Goal: Task Accomplishment & Management: Use online tool/utility

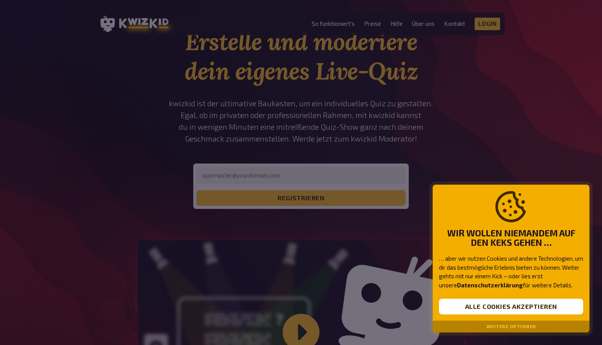
scroll to position [36, 0]
click at [503, 310] on button "Alle Cookies akzeptieren" at bounding box center [511, 307] width 144 height 16
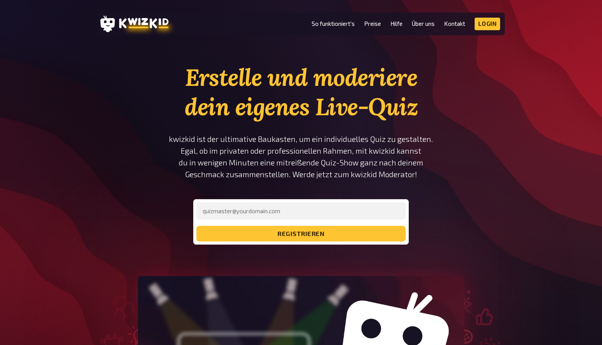
scroll to position [0, 0]
click at [282, 211] on input "email" at bounding box center [300, 210] width 209 height 17
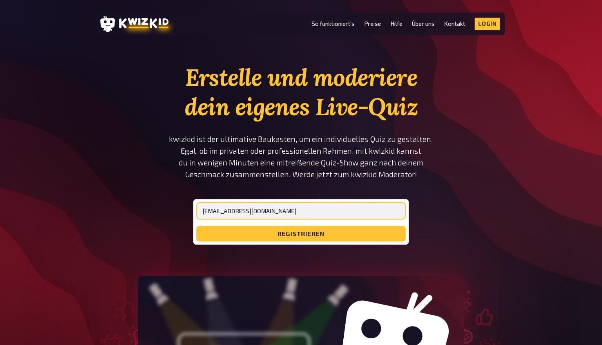
type input "[EMAIL_ADDRESS][DOMAIN_NAME]"
click at [301, 234] on button "registrieren" at bounding box center [300, 234] width 209 height 16
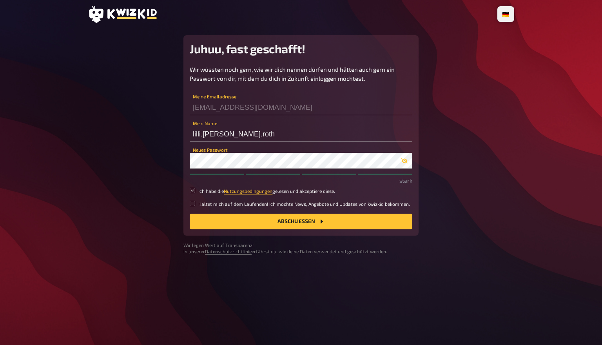
click at [193, 193] on input "Ich habe die Nutzungsbedingungen gelesen und akzeptiere diese." at bounding box center [192, 190] width 5 height 5
checkbox input "true"
click at [232, 227] on button "Abschließen" at bounding box center [301, 222] width 223 height 16
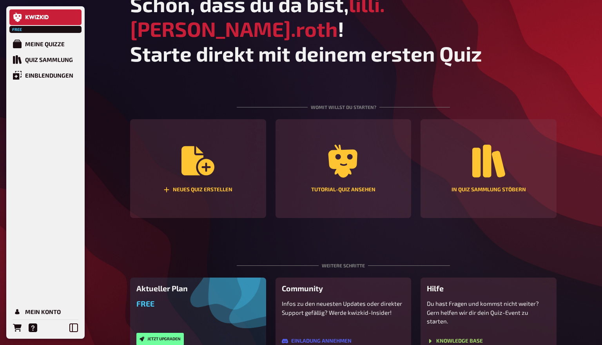
scroll to position [18, 0]
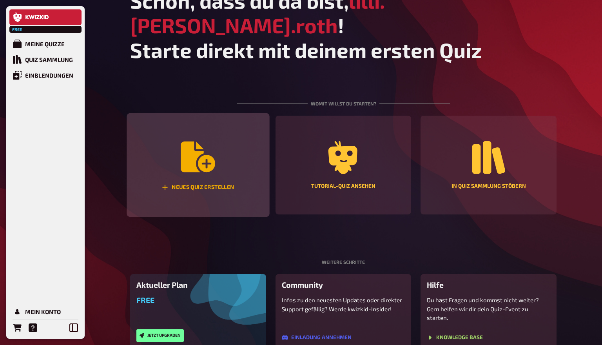
click at [227, 155] on div "Neues Quiz erstellen" at bounding box center [198, 165] width 143 height 104
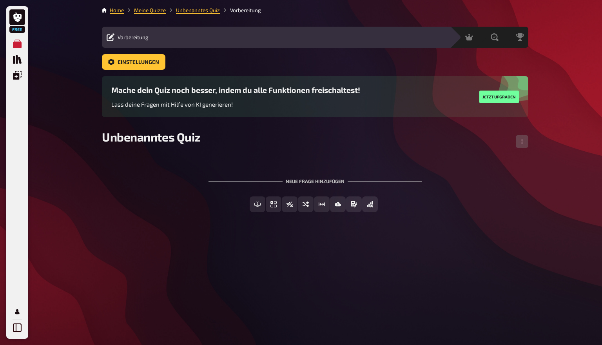
click at [319, 180] on div "Neue Frage hinzufügen" at bounding box center [315, 178] width 213 height 24
click at [318, 178] on div "Neue Frage hinzufügen" at bounding box center [315, 178] width 213 height 24
click at [305, 177] on div "Neue Frage hinzufügen" at bounding box center [315, 178] width 213 height 24
click at [305, 186] on div "Neue Frage hinzufügen" at bounding box center [315, 178] width 213 height 24
click at [305, 183] on div "Neue Frage hinzufügen" at bounding box center [315, 178] width 213 height 24
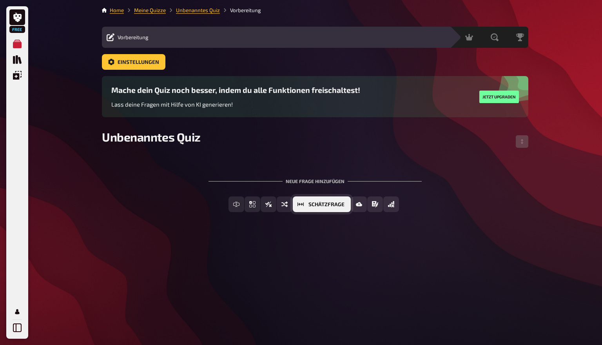
click at [340, 205] on span "Schätzfrage" at bounding box center [327, 204] width 36 height 5
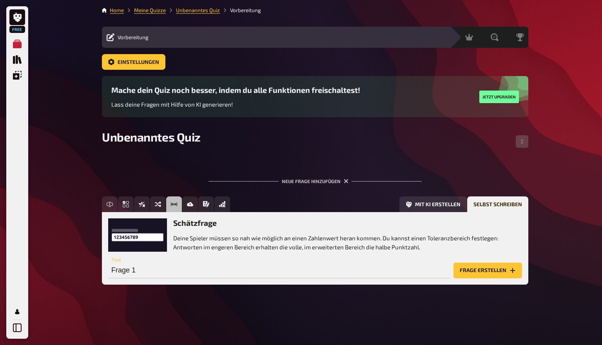
click at [284, 244] on p "Deine Spieler müssen so nah wie möglich an einen Zahlenwert heran kommen. Du ka…" at bounding box center [347, 243] width 349 height 18
click at [346, 241] on p "Deine Spieler müssen so nah wie möglich an einen Zahlenwert heran kommen. Du ka…" at bounding box center [347, 243] width 349 height 18
click at [478, 265] on button "Frage erstellen" at bounding box center [488, 271] width 69 height 16
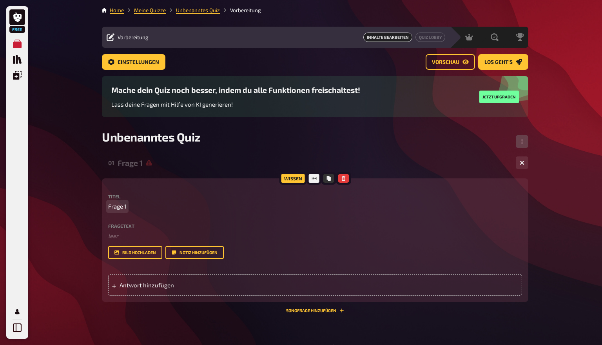
click at [117, 206] on span "Frage 1" at bounding box center [117, 206] width 18 height 9
click at [127, 208] on span "Frage 1" at bounding box center [117, 206] width 18 height 9
click at [150, 208] on span "Grundlagen und" at bounding box center [129, 206] width 43 height 9
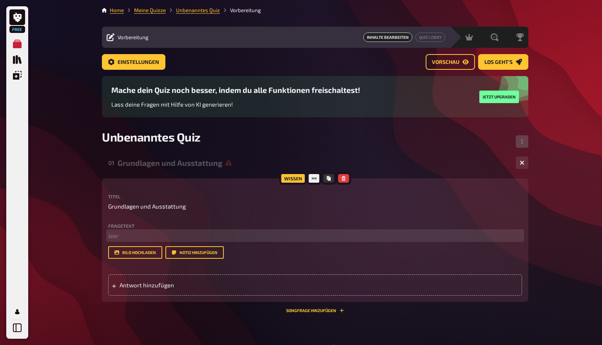
click at [129, 237] on p "﻿ leer" at bounding box center [315, 235] width 414 height 9
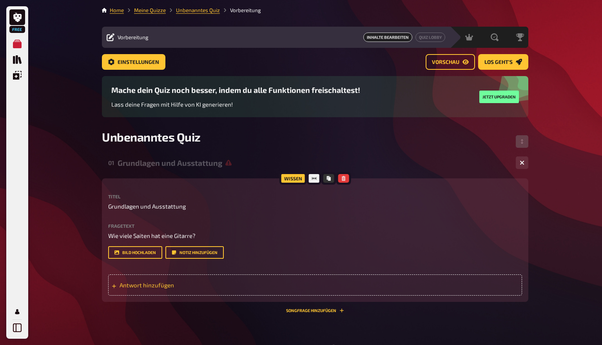
click at [163, 288] on span "Antwort hinzufügen" at bounding box center [181, 284] width 122 height 7
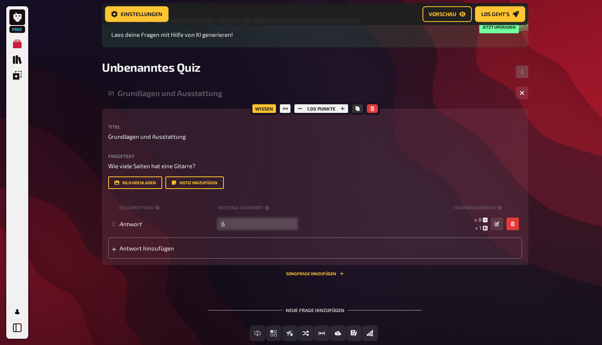
scroll to position [76, 0]
type input "6"
click at [298, 309] on div "Neue Frage hinzufügen" at bounding box center [315, 307] width 213 height 24
click at [326, 312] on div "Neue Frage hinzufügen" at bounding box center [315, 307] width 213 height 24
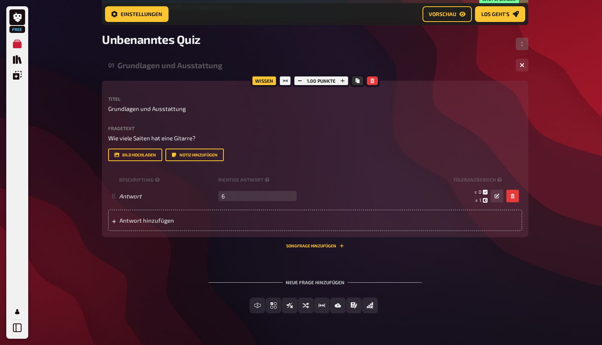
scroll to position [104, 0]
click at [304, 282] on div "Neue Frage hinzufügen" at bounding box center [315, 279] width 213 height 24
click at [321, 283] on div "Neue Frage hinzufügen" at bounding box center [315, 279] width 213 height 24
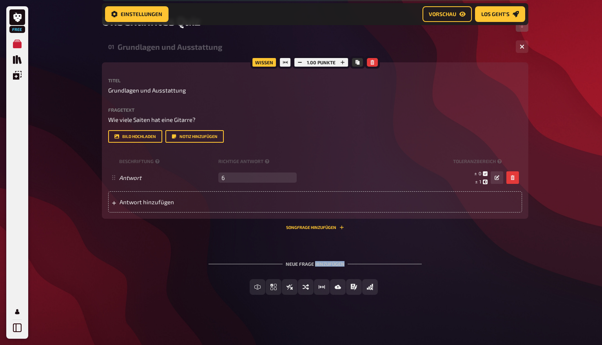
scroll to position [122, 0]
click at [353, 264] on div "Neue Frage hinzufügen" at bounding box center [315, 261] width 213 height 24
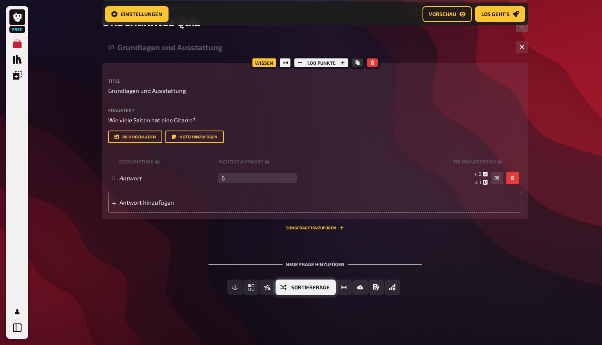
click at [290, 289] on button "Sortierfrage" at bounding box center [306, 288] width 60 height 16
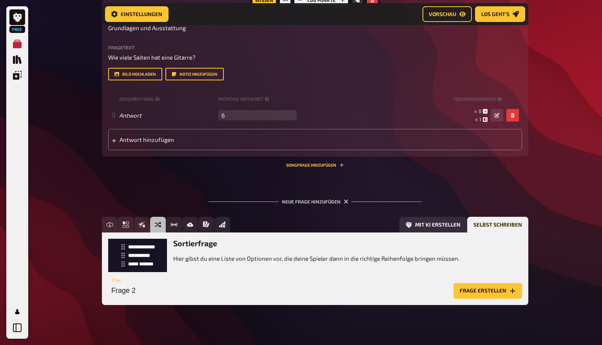
scroll to position [185, 0]
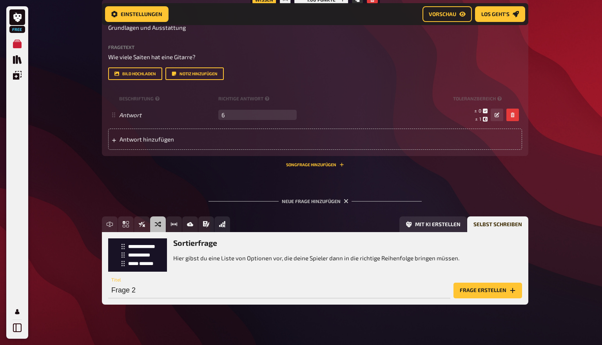
click at [205, 245] on h3 "Sortierfrage" at bounding box center [316, 242] width 286 height 9
click at [483, 289] on button "Frage erstellen" at bounding box center [488, 291] width 69 height 16
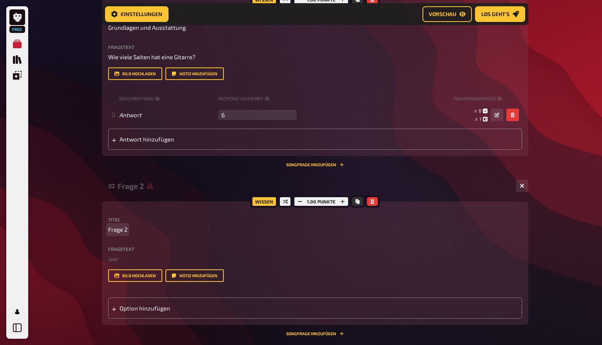
click at [125, 230] on span "Frage 2" at bounding box center [117, 229] width 19 height 9
click at [147, 231] on span "Grundlagen und" at bounding box center [129, 229] width 43 height 9
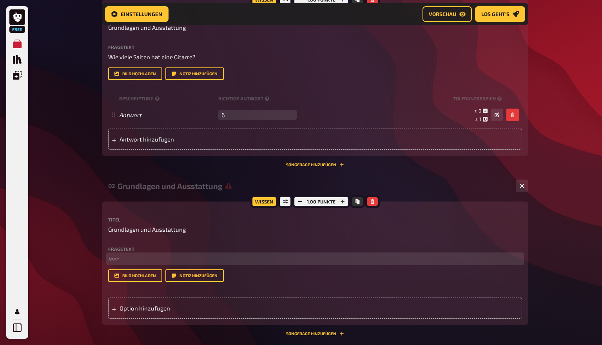
click at [113, 259] on p "﻿ leer" at bounding box center [315, 258] width 414 height 9
click at [207, 259] on span "Welche Materialien sind beim Bau ein Gitarre" at bounding box center [167, 258] width 119 height 7
click at [237, 261] on p "Welche Materialien sind beim Bau einer Gitarre" at bounding box center [315, 258] width 414 height 9
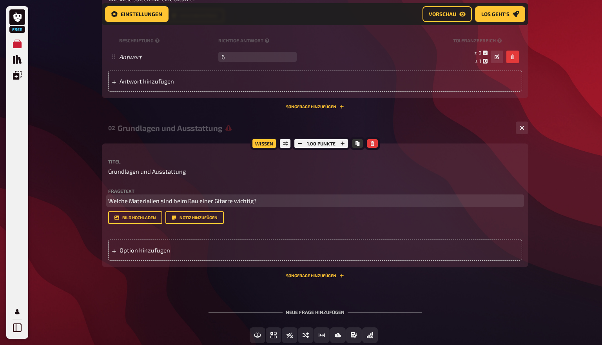
scroll to position [245, 0]
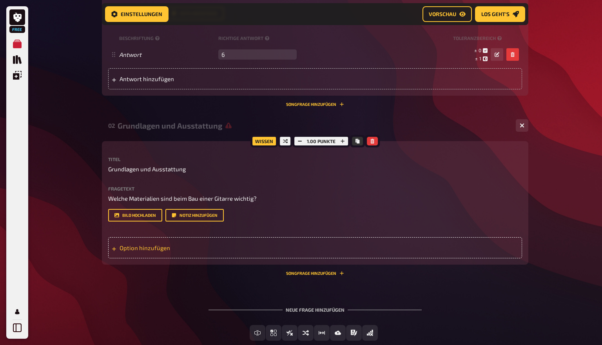
click at [200, 244] on div "Option hinzufügen" at bounding box center [315, 247] width 414 height 21
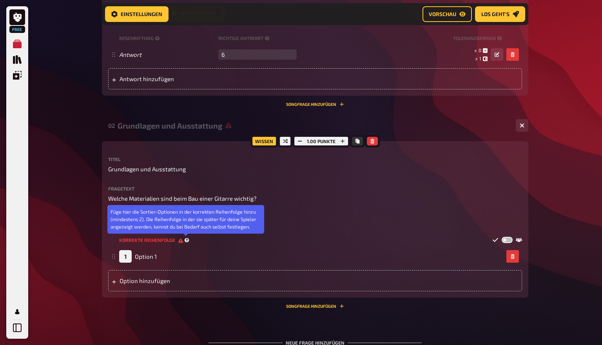
click at [186, 241] on icon at bounding box center [187, 240] width 4 height 4
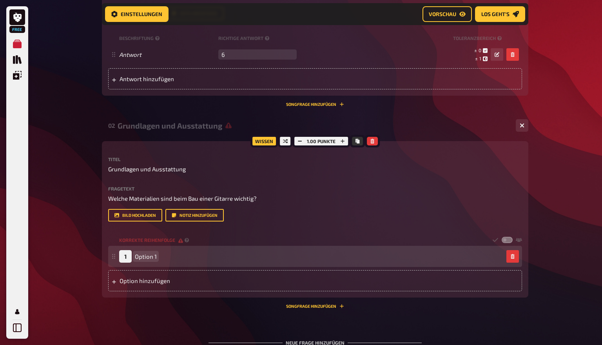
click at [166, 256] on div "1 Option 1" at bounding box center [311, 256] width 384 height 13
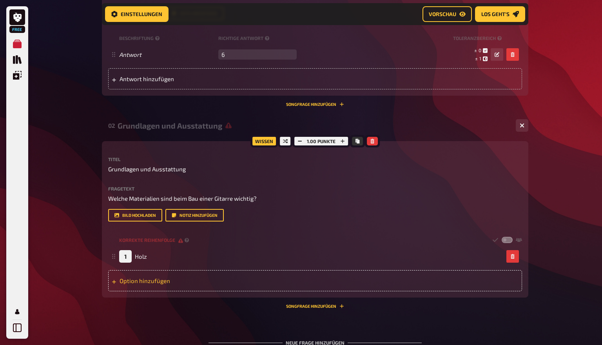
click at [158, 281] on div "Option hinzufügen" at bounding box center [315, 280] width 414 height 21
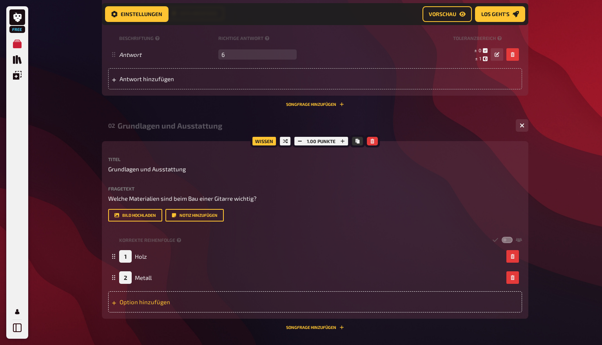
click at [174, 303] on div "Option hinzufügen" at bounding box center [315, 301] width 414 height 21
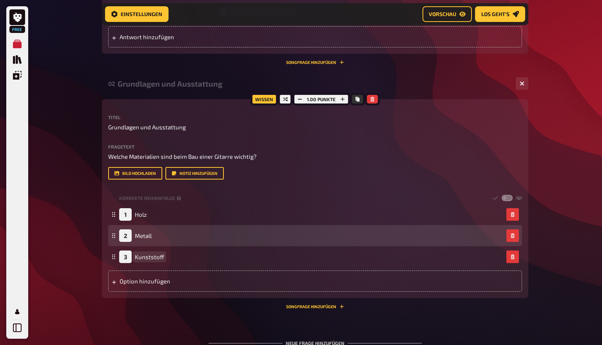
scroll to position [290, 0]
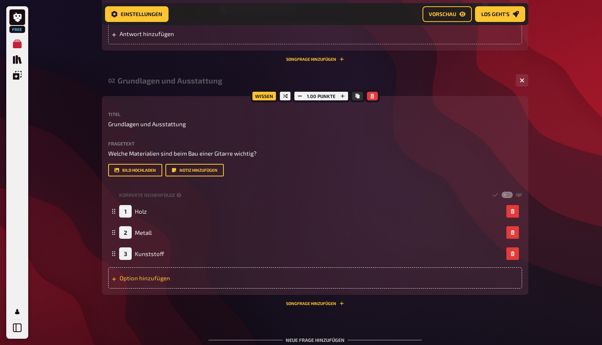
click at [132, 278] on div "Option hinzufügen" at bounding box center [315, 277] width 414 height 21
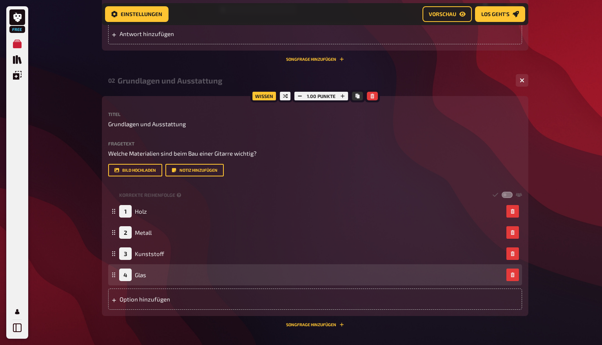
click at [114, 274] on icon at bounding box center [113, 274] width 5 height 5
click at [113, 274] on icon at bounding box center [113, 273] width 5 height 5
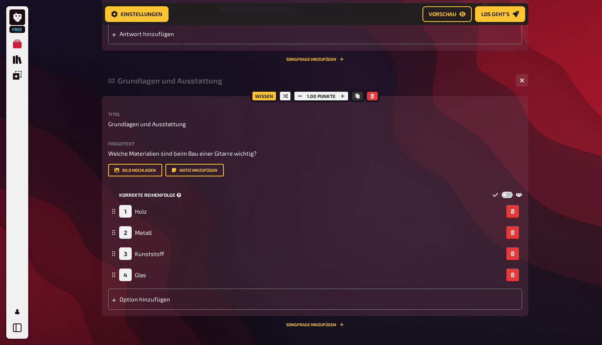
click at [180, 193] on icon at bounding box center [179, 195] width 4 height 4
click at [510, 195] on label at bounding box center [507, 195] width 11 height 7
click at [502, 192] on input "checkbox" at bounding box center [501, 191] width 0 height 0
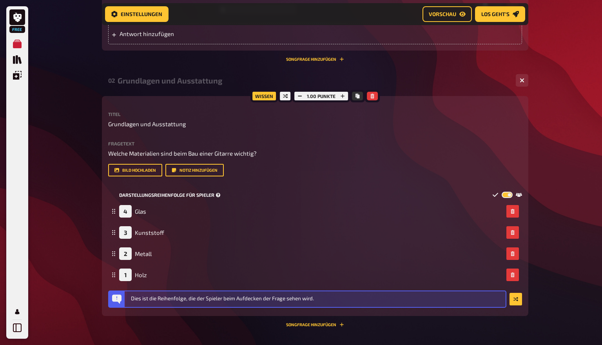
click at [510, 195] on label at bounding box center [507, 195] width 11 height 7
click at [502, 192] on input "checkbox" at bounding box center [501, 191] width 0 height 0
checkbox input "false"
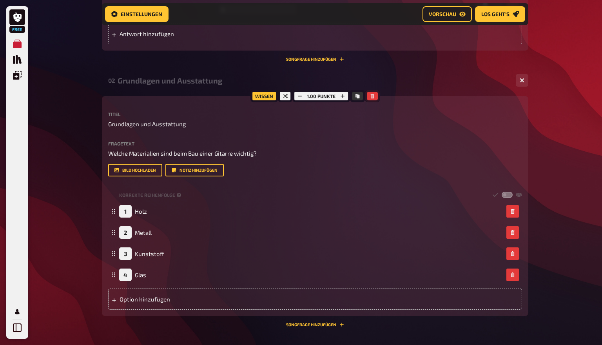
click at [370, 98] on button "button" at bounding box center [372, 96] width 11 height 9
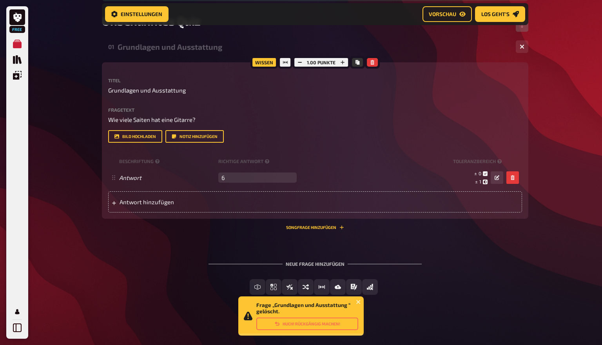
scroll to position [122, 0]
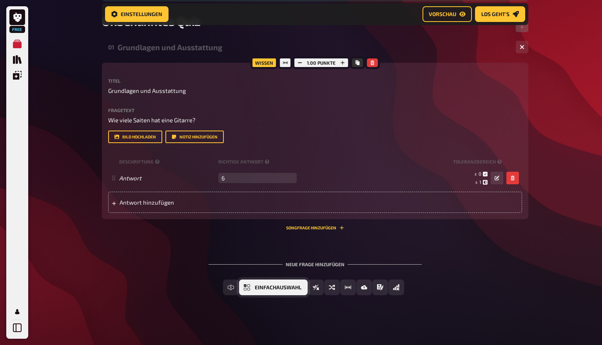
click at [298, 290] on button "Einfachauswahl" at bounding box center [273, 288] width 69 height 16
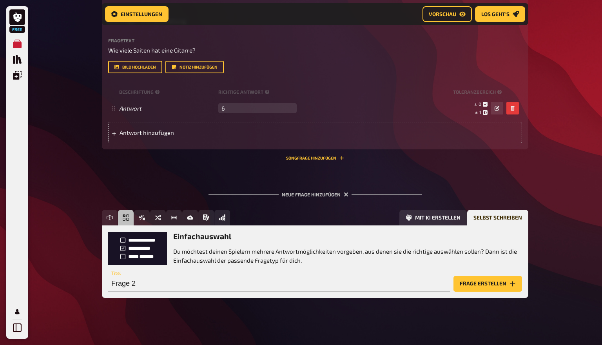
scroll to position [194, 0]
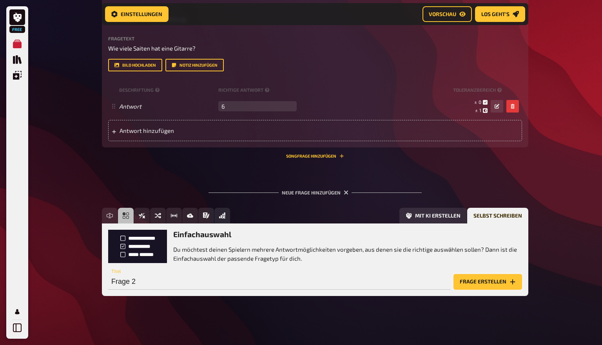
click at [492, 278] on button "Frage erstellen" at bounding box center [488, 282] width 69 height 16
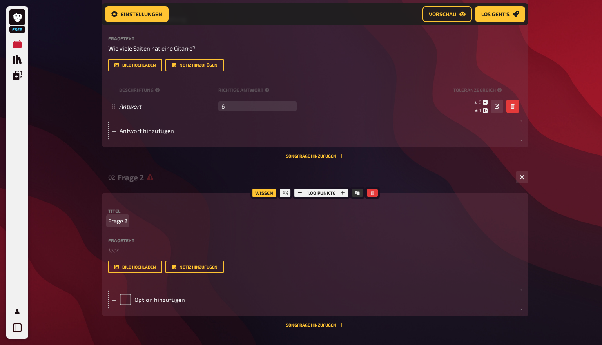
click at [124, 222] on span "Frage 2" at bounding box center [117, 220] width 19 height 9
click at [117, 254] on div "Fragetext ﻿ leer Hier hinziehen für Dateiupload Bild hochladen Notiz hinzufügen" at bounding box center [315, 256] width 414 height 36
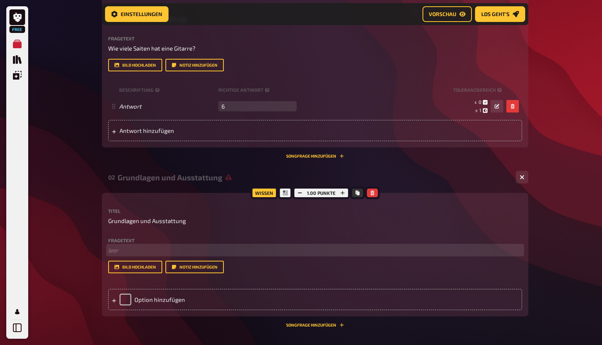
click at [119, 253] on p "﻿ leer" at bounding box center [315, 250] width 414 height 9
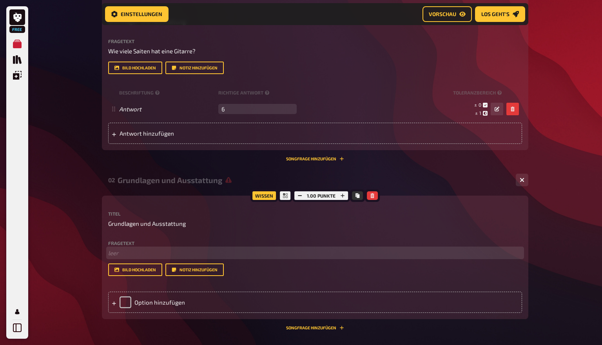
scroll to position [199, 0]
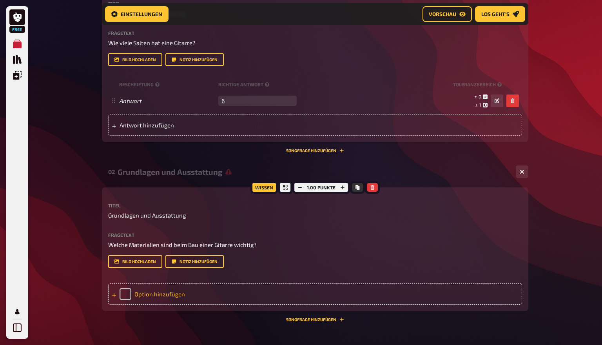
click at [138, 292] on div "Option hinzufügen" at bounding box center [315, 293] width 414 height 21
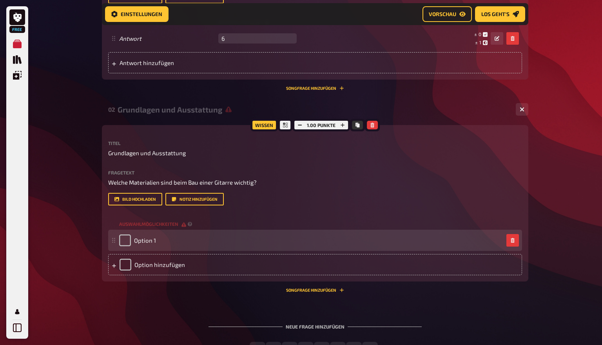
scroll to position [271, 0]
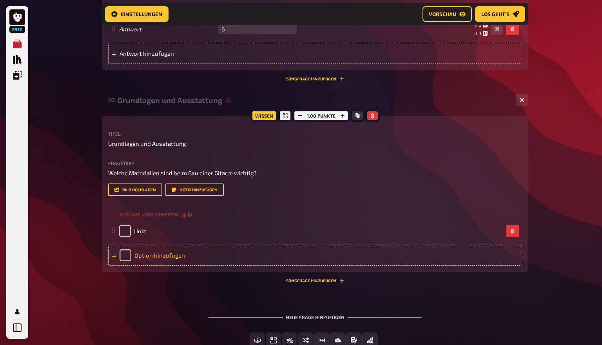
click at [163, 254] on div "Option hinzufügen" at bounding box center [315, 255] width 414 height 21
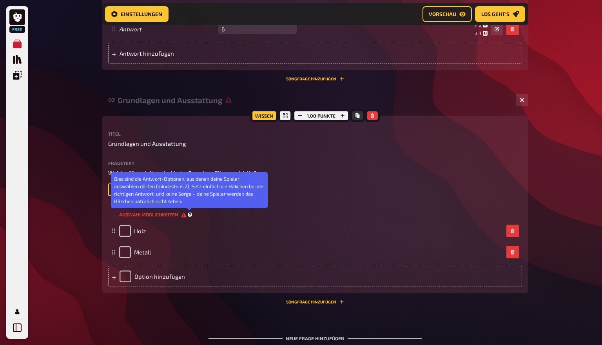
click at [189, 214] on icon at bounding box center [190, 214] width 4 height 4
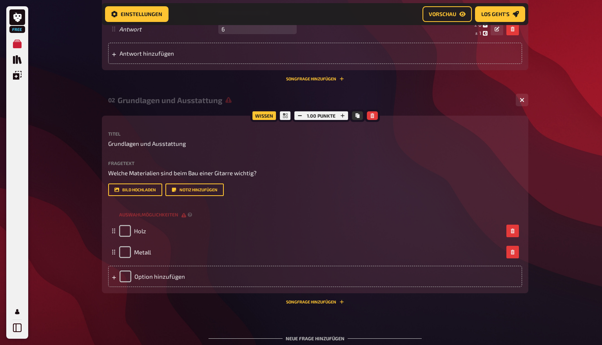
click at [143, 285] on div "Option hinzufügen" at bounding box center [315, 276] width 414 height 21
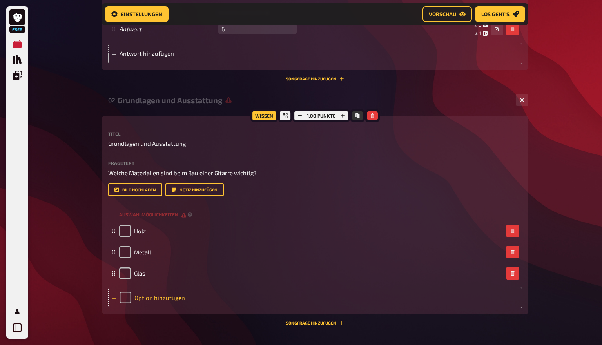
click at [165, 297] on div "Option hinzufügen" at bounding box center [315, 297] width 414 height 21
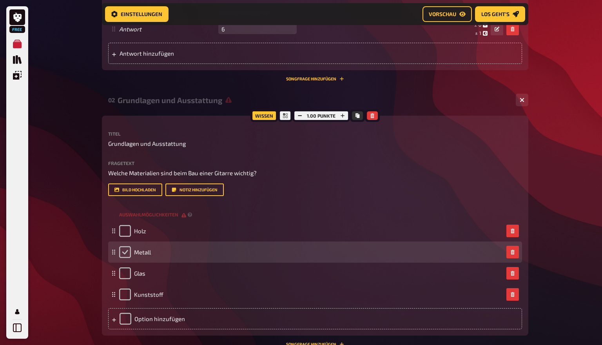
click at [127, 250] on input "checkbox" at bounding box center [125, 252] width 12 height 12
checkbox input "true"
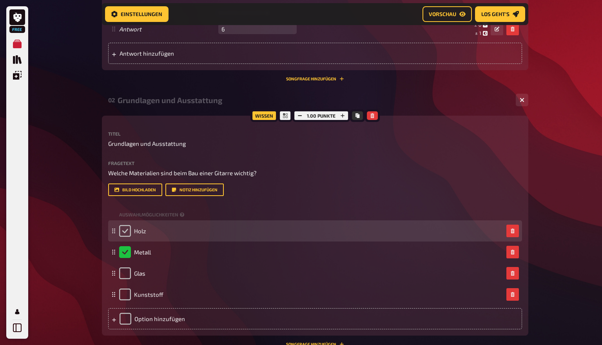
click at [128, 229] on input "checkbox" at bounding box center [125, 231] width 12 height 12
checkbox input "true"
checkbox input "false"
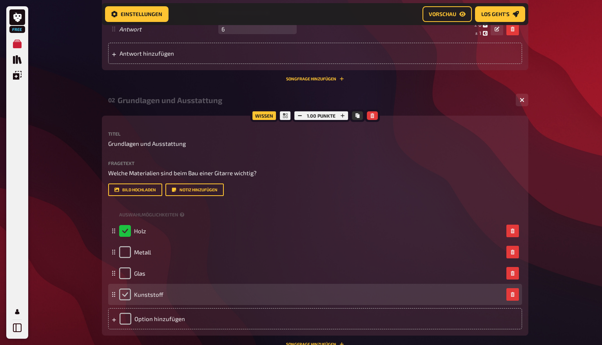
click at [126, 294] on input "checkbox" at bounding box center [125, 295] width 12 height 12
checkbox input "true"
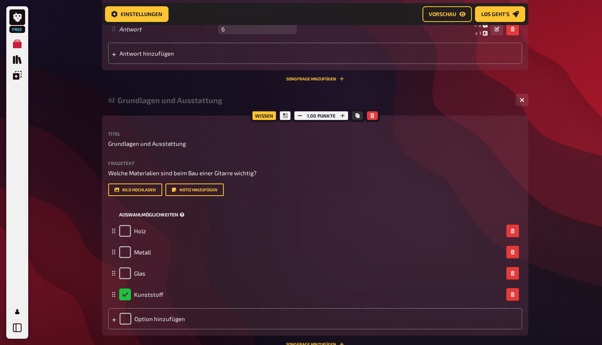
click at [172, 215] on span "Auswahlmöglichkeiten" at bounding box center [148, 214] width 59 height 7
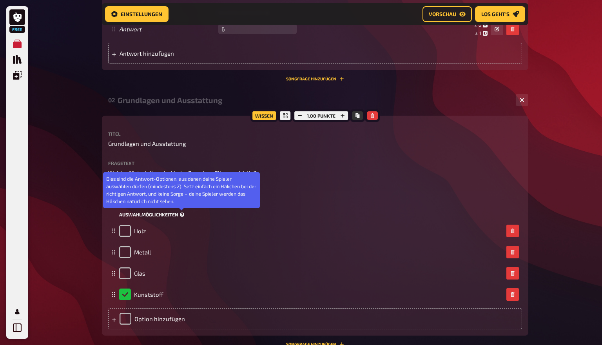
click at [181, 215] on icon at bounding box center [182, 214] width 4 height 4
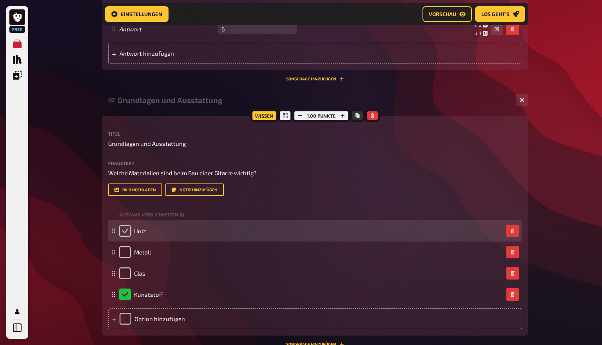
click at [124, 233] on input "checkbox" at bounding box center [125, 231] width 12 height 12
checkbox input "true"
checkbox input "false"
click at [147, 234] on div "Holz" at bounding box center [311, 231] width 384 height 12
click at [144, 231] on span "Holz" at bounding box center [140, 230] width 12 height 7
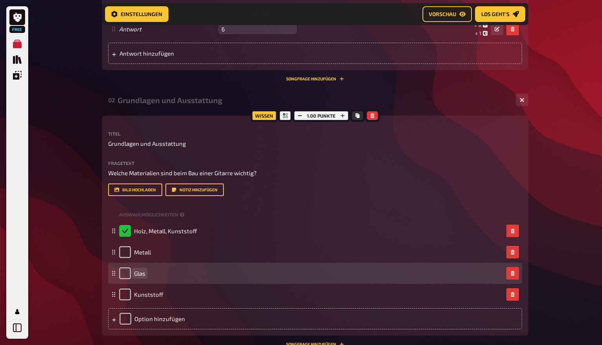
click at [145, 273] on span "Glas" at bounding box center [139, 273] width 11 height 7
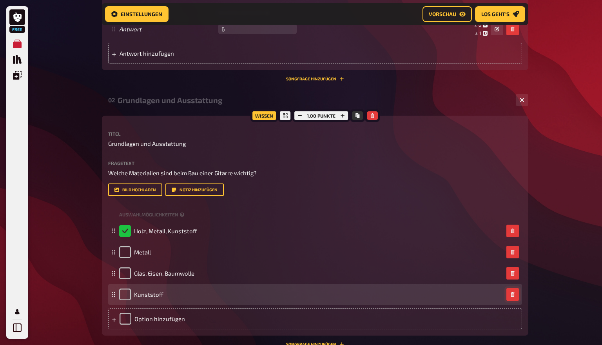
click at [513, 296] on icon "button" at bounding box center [513, 294] width 4 height 5
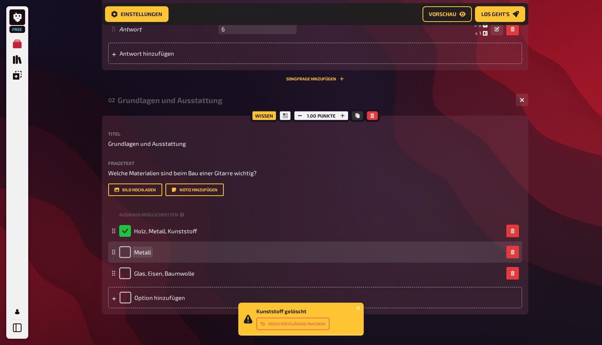
click at [157, 252] on div "Metall" at bounding box center [311, 252] width 384 height 12
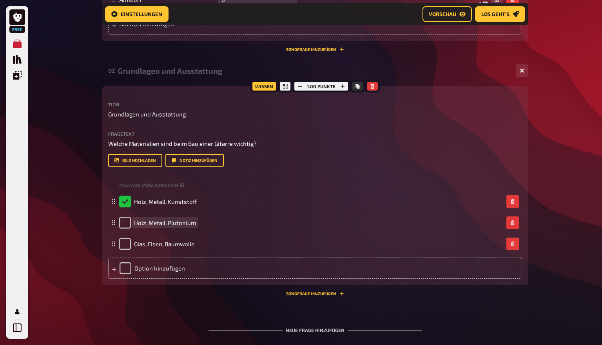
scroll to position [301, 0]
click at [309, 294] on button "Songfrage hinzufügen" at bounding box center [315, 293] width 58 height 5
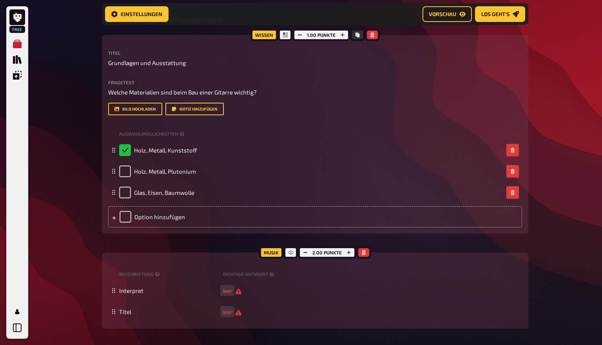
scroll to position [368, 0]
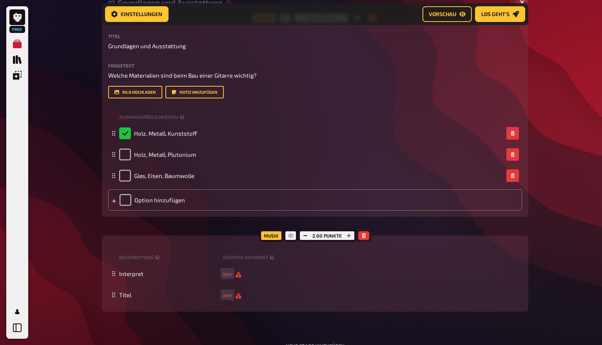
click at [366, 234] on button "button" at bounding box center [363, 235] width 11 height 9
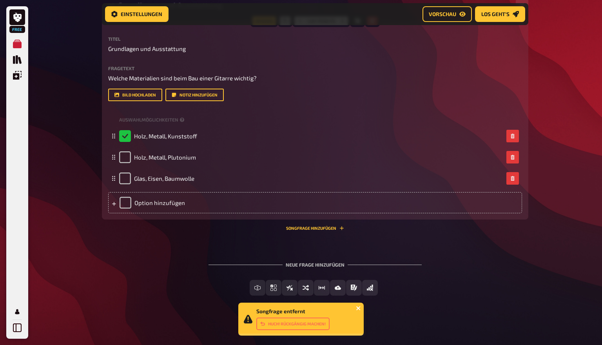
click at [358, 310] on icon "close" at bounding box center [358, 308] width 5 height 6
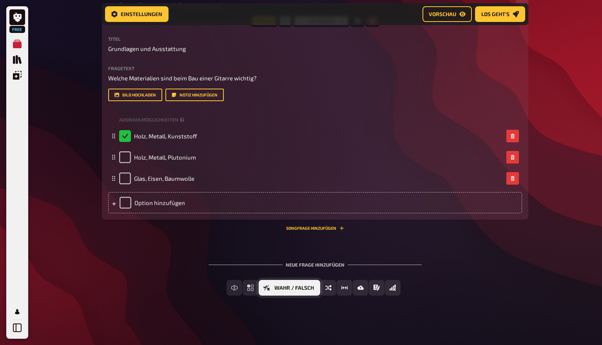
click at [287, 288] on span "Wahr / Falsch" at bounding box center [294, 287] width 40 height 5
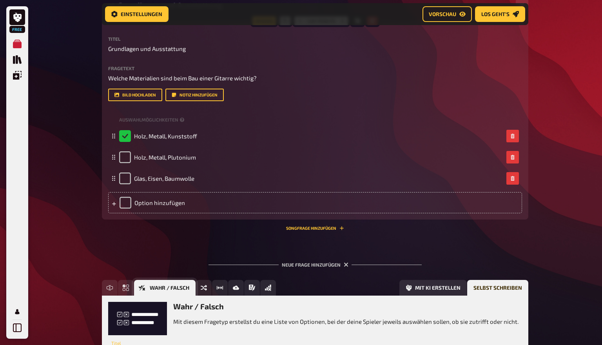
scroll to position [429, 0]
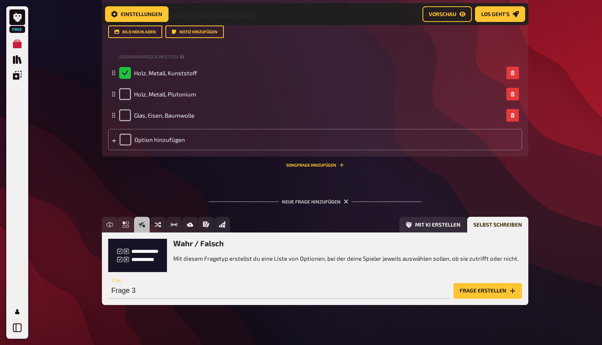
click at [493, 288] on button "Frage erstellen" at bounding box center [488, 291] width 69 height 16
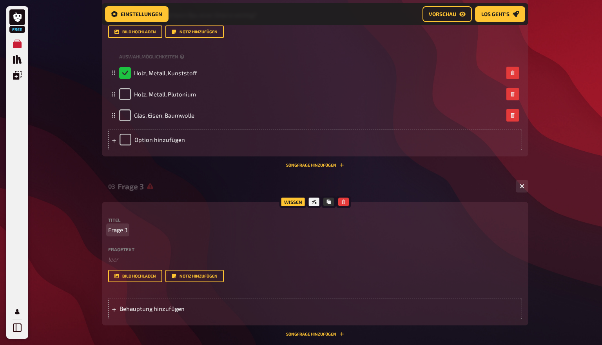
click at [129, 229] on p "Frage 3" at bounding box center [315, 229] width 414 height 9
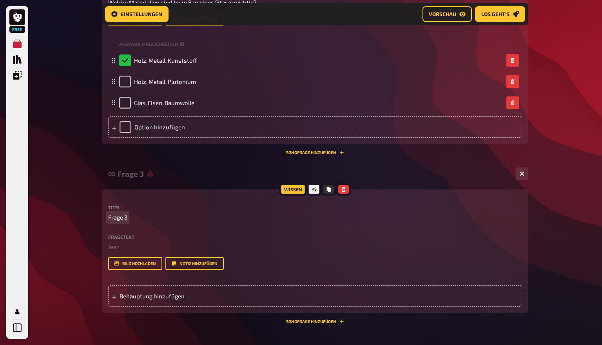
scroll to position [451, 0]
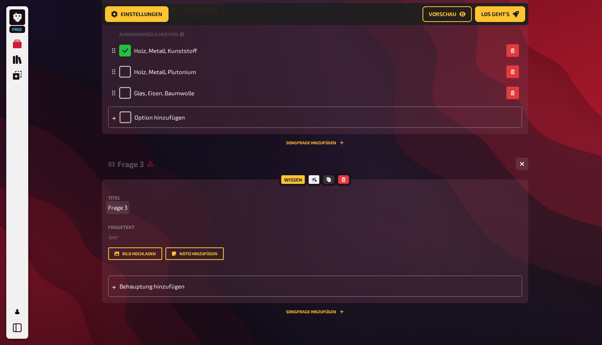
click at [121, 210] on span "Frage 3" at bounding box center [117, 207] width 19 height 9
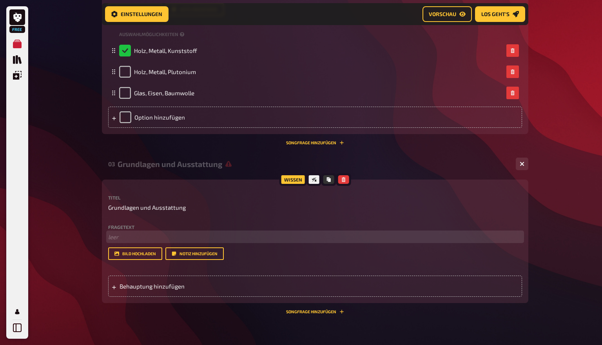
click at [124, 236] on p "﻿ leer" at bounding box center [315, 236] width 414 height 9
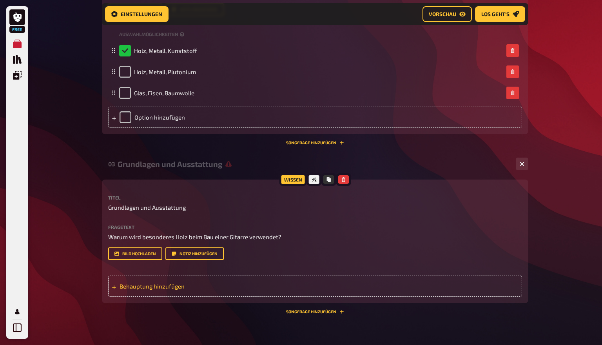
click at [154, 287] on span "Behauptung hinzufügen" at bounding box center [181, 286] width 122 height 7
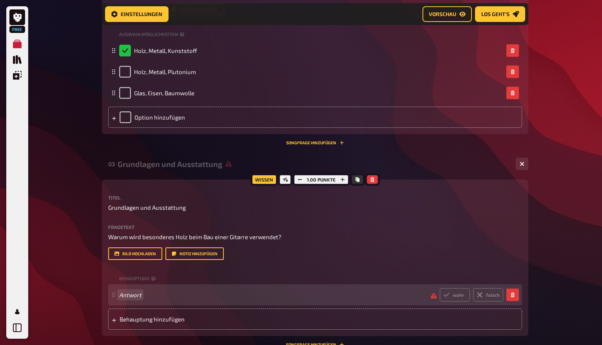
click at [153, 296] on span "Antwort" at bounding box center [271, 294] width 305 height 7
click at [488, 296] on label "falsch" at bounding box center [488, 294] width 30 height 13
click at [440, 288] on input "falsch" at bounding box center [439, 288] width 0 height 0
radio input "true"
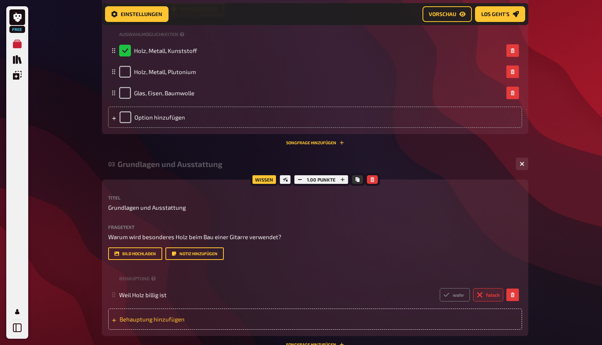
click at [253, 323] on div "Behauptung hinzufügen" at bounding box center [315, 319] width 414 height 21
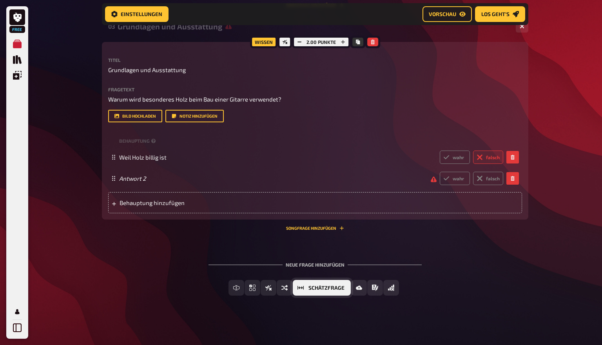
scroll to position [588, 0]
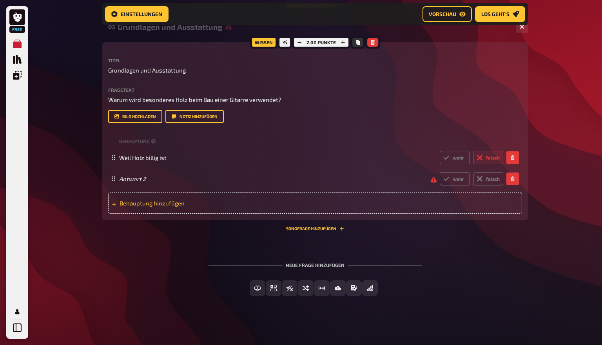
click at [137, 203] on span "Behauptung hinzufügen" at bounding box center [181, 203] width 122 height 7
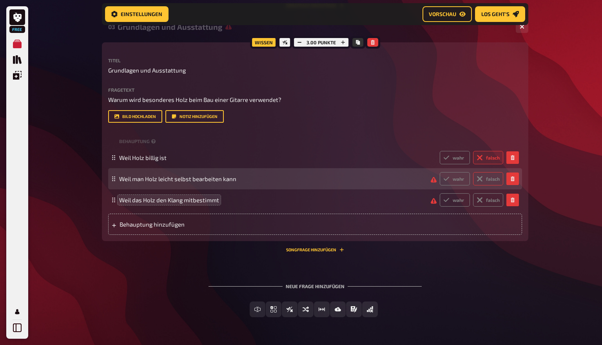
click at [494, 178] on label "falsch" at bounding box center [488, 178] width 30 height 13
click at [440, 172] on input "falsch" at bounding box center [439, 172] width 0 height 0
radio input "true"
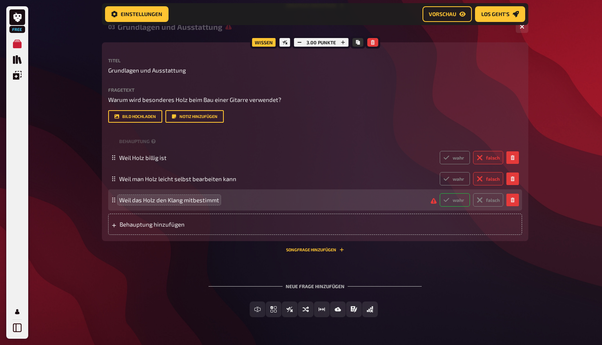
click at [458, 200] on label "wahr" at bounding box center [455, 199] width 30 height 13
click at [440, 193] on input "wahr" at bounding box center [439, 193] width 0 height 0
radio input "true"
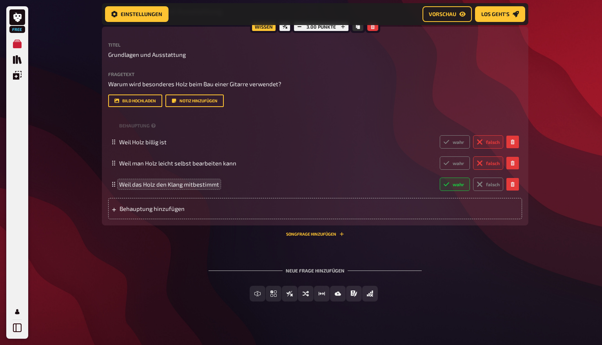
scroll to position [604, 0]
click at [375, 4] on nav "Einstellungen Vorschau Los geht's" at bounding box center [315, 14] width 427 height 22
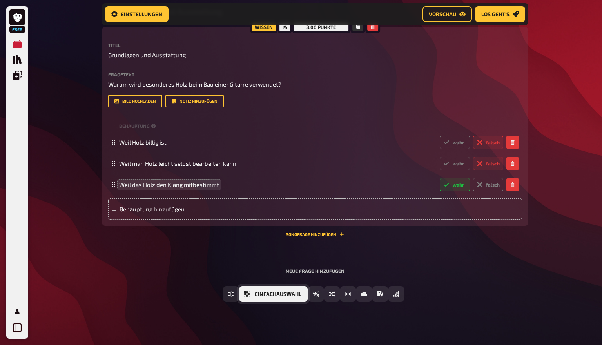
click at [294, 293] on span "Einfachauswahl" at bounding box center [278, 294] width 47 height 5
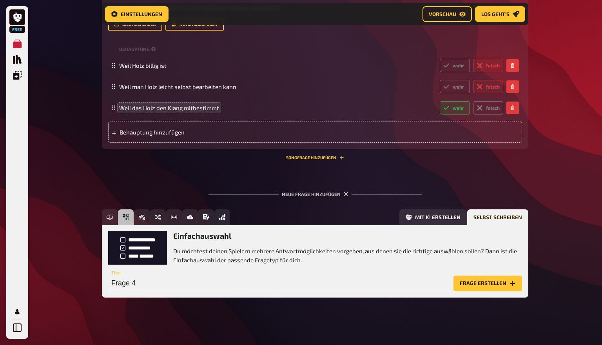
scroll to position [682, 0]
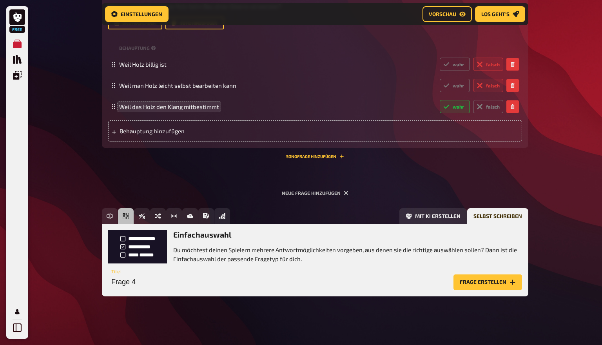
click at [477, 276] on button "Frage erstellen" at bounding box center [488, 282] width 69 height 16
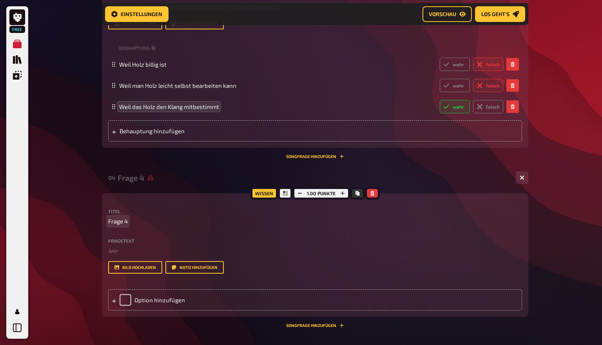
click at [125, 218] on span "Frage 4" at bounding box center [118, 221] width 20 height 9
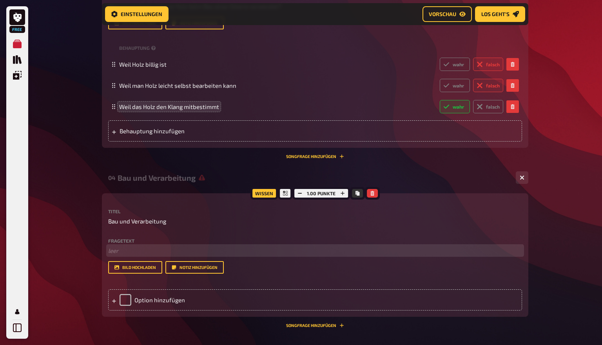
click at [119, 248] on p "﻿ leer" at bounding box center [315, 250] width 414 height 9
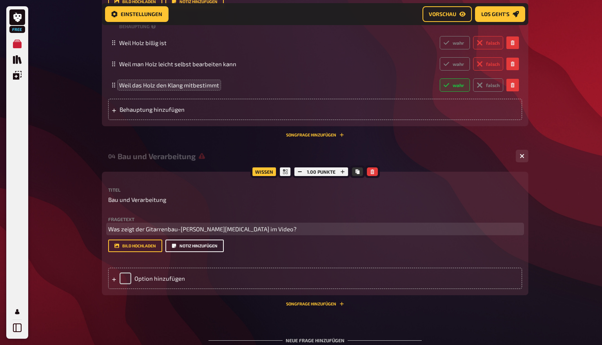
scroll to position [707, 0]
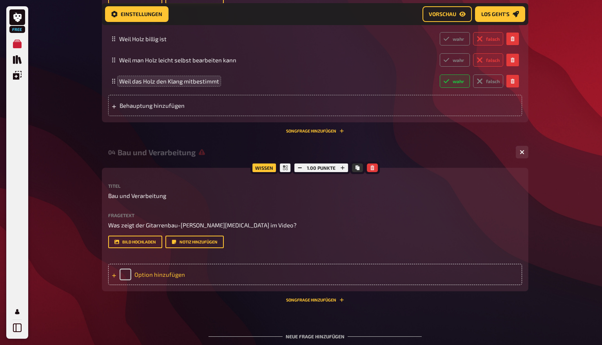
click at [151, 277] on div "Option hinzufügen" at bounding box center [315, 274] width 414 height 21
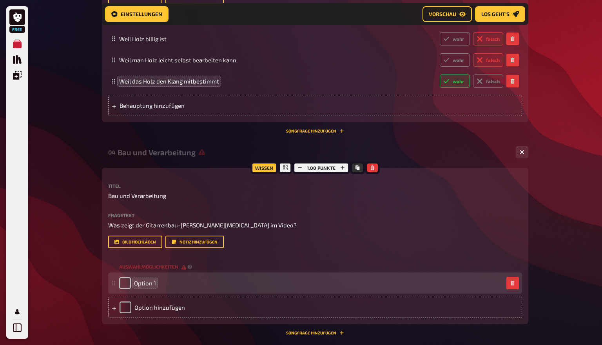
click at [149, 283] on span "Option 1" at bounding box center [145, 283] width 22 height 7
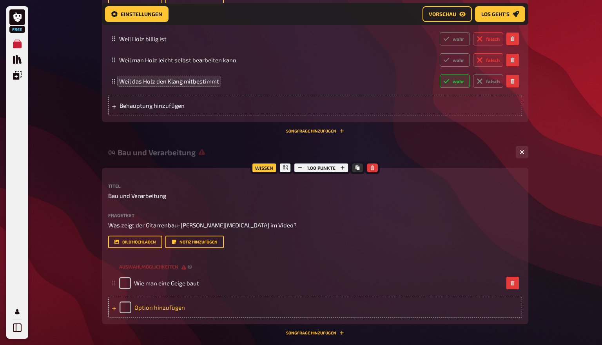
click at [164, 298] on div "Option hinzufügen" at bounding box center [315, 307] width 414 height 21
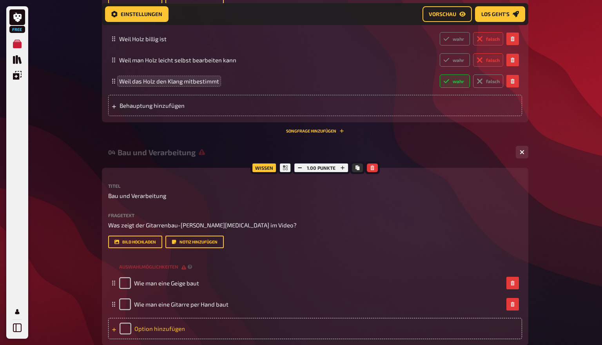
click at [151, 328] on div "Option hinzufügen" at bounding box center [315, 328] width 414 height 21
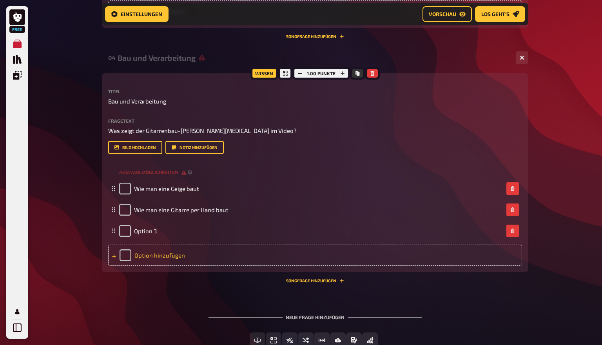
scroll to position [809, 0]
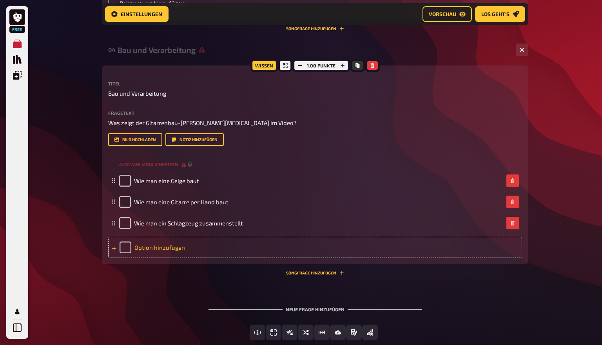
click at [173, 249] on div "Option hinzufügen" at bounding box center [315, 247] width 414 height 21
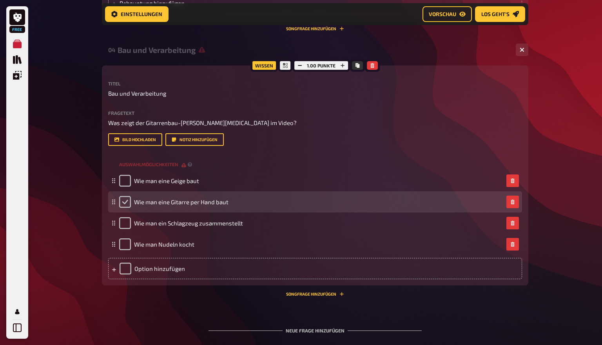
click at [125, 201] on input "checkbox" at bounding box center [125, 202] width 12 height 12
checkbox input "true"
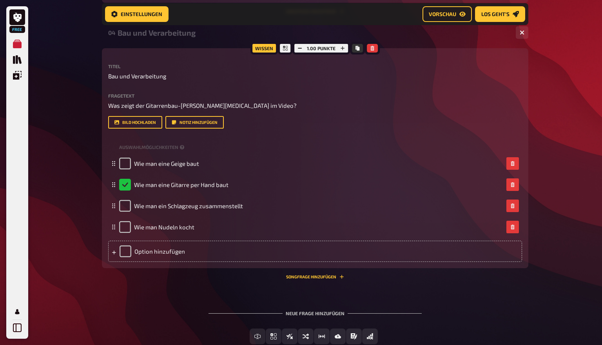
scroll to position [828, 0]
click at [188, 145] on div "Auswahlmöglichkeiten" at bounding box center [315, 146] width 414 height 12
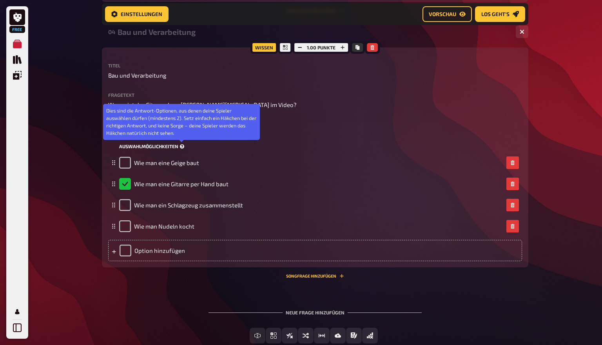
click at [181, 145] on icon at bounding box center [182, 146] width 4 height 4
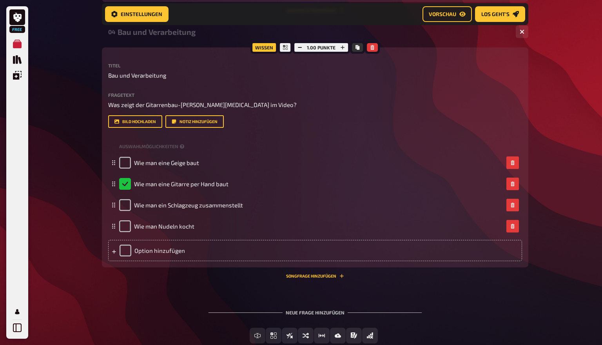
click at [188, 300] on div "Neue Frage hinzufügen Freitext Eingabe Einfachauswahl Wahr / Falsch Sortierfrag…" at bounding box center [315, 326] width 427 height 59
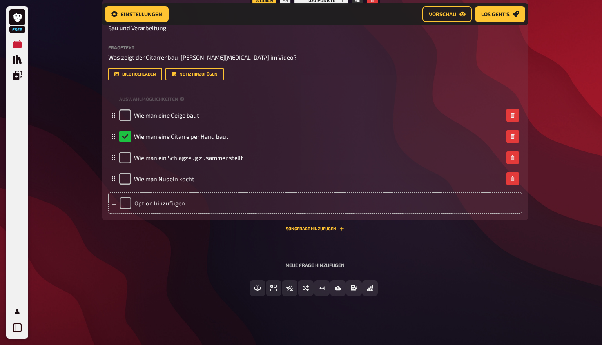
scroll to position [875, 0]
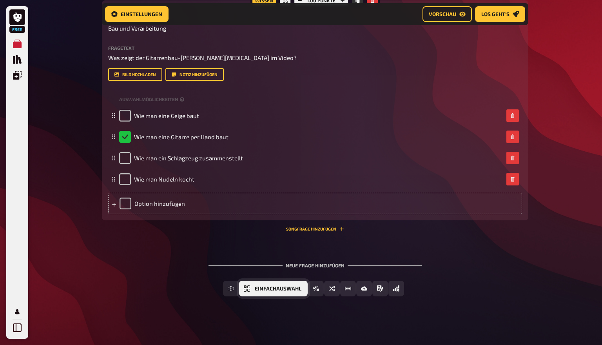
click at [292, 287] on span "Einfachauswahl" at bounding box center [278, 288] width 47 height 5
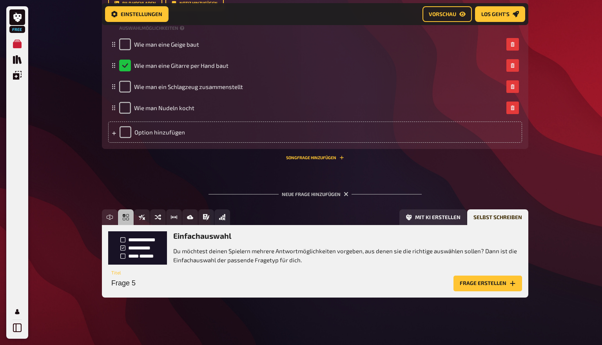
scroll to position [947, 0]
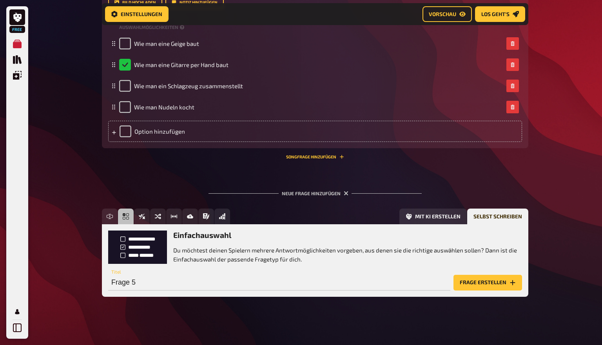
click at [492, 284] on button "Frage erstellen" at bounding box center [488, 283] width 69 height 16
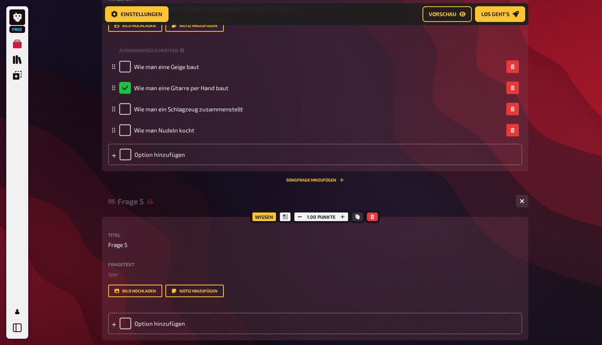
scroll to position [924, 0]
click at [120, 246] on span "Frage 5" at bounding box center [117, 244] width 19 height 9
click at [120, 254] on div "Titel Frage 5 Fragetext ﻿ leer Hier hinziehen für Dateiupload Bild hochladen No…" at bounding box center [315, 264] width 414 height 65
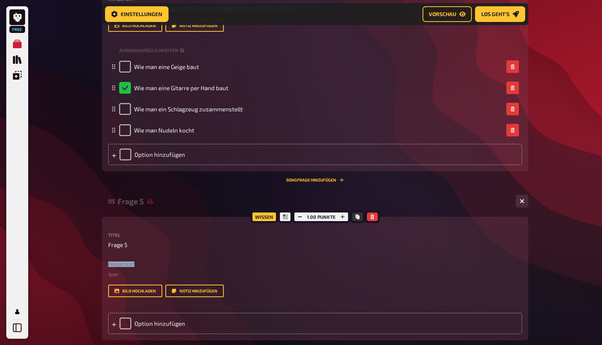
click at [120, 254] on div "Titel Frage 5 Fragetext ﻿ leer Hier hinziehen für Dateiupload Bild hochladen No…" at bounding box center [315, 264] width 414 height 65
click at [121, 244] on span "Frage 5" at bounding box center [117, 244] width 19 height 9
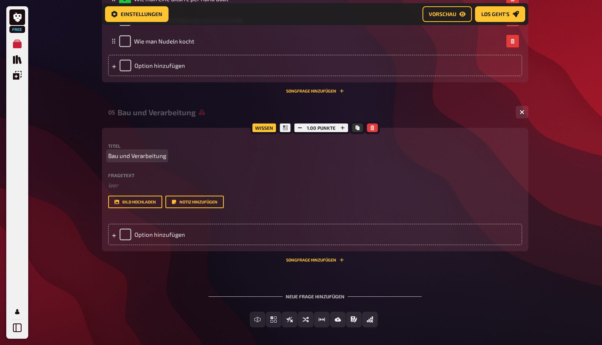
scroll to position [1016, 0]
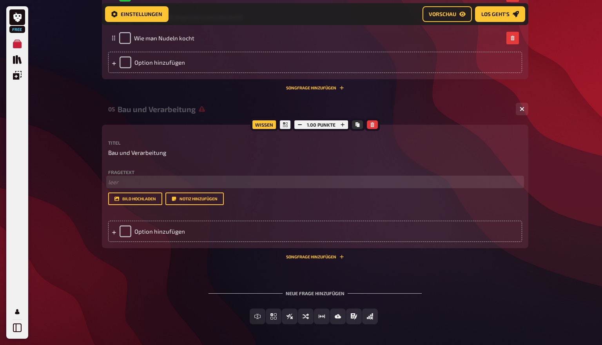
click at [114, 183] on p "﻿ leer" at bounding box center [315, 182] width 414 height 9
click at [122, 182] on p "﻿ leer" at bounding box center [315, 182] width 414 height 9
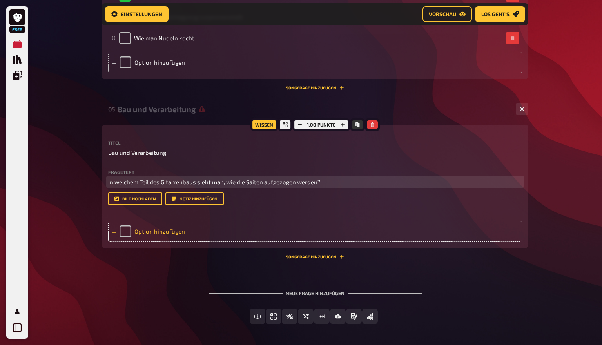
scroll to position [1042, 0]
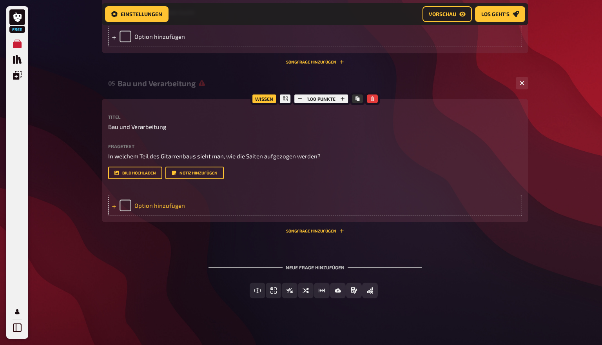
click at [163, 203] on div "Option hinzufügen" at bounding box center [315, 205] width 414 height 21
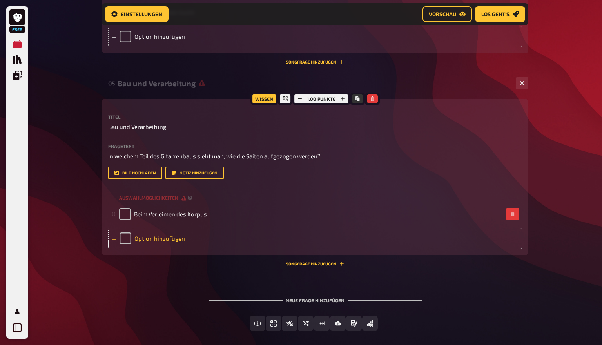
click at [167, 231] on div "Option hinzufügen" at bounding box center [315, 238] width 414 height 21
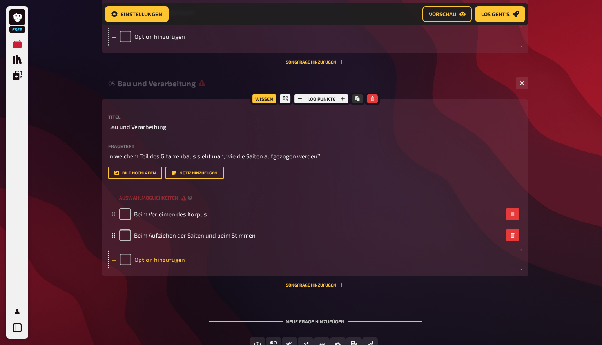
click at [182, 253] on div "Option hinzufügen" at bounding box center [315, 259] width 414 height 21
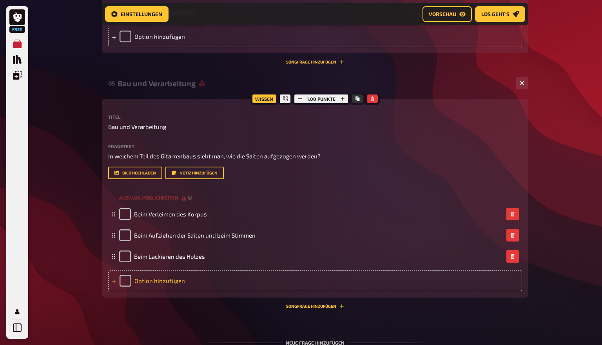
drag, startPoint x: 198, startPoint y: 267, endPoint x: 168, endPoint y: 281, distance: 32.3
click at [168, 281] on div "Option hinzufügen" at bounding box center [315, 280] width 414 height 21
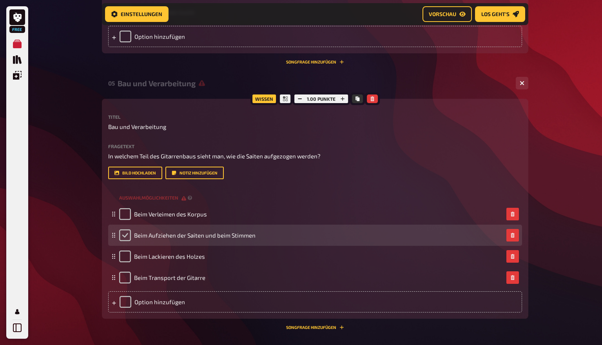
click at [128, 234] on input "checkbox" at bounding box center [125, 235] width 12 height 12
checkbox input "true"
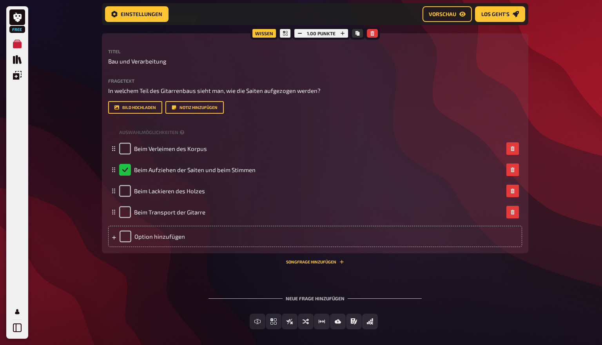
scroll to position [1109, 0]
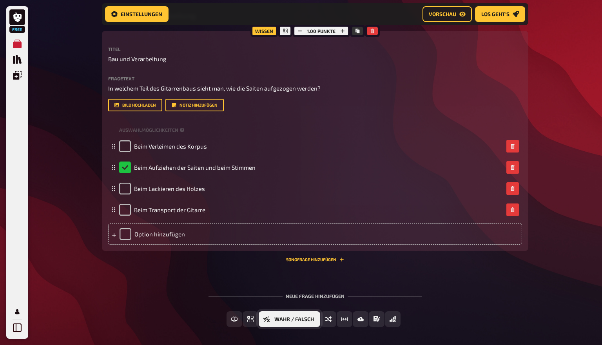
click at [296, 318] on span "Wahr / Falsch" at bounding box center [294, 319] width 40 height 5
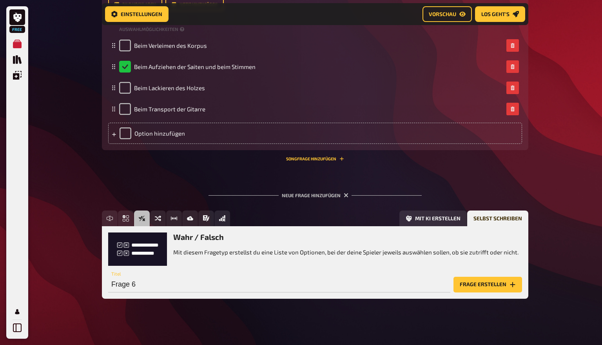
scroll to position [1212, 0]
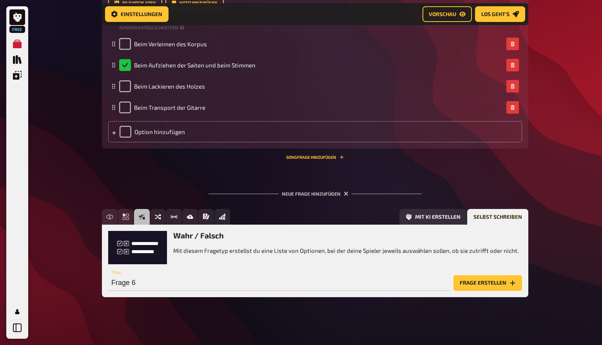
click at [503, 276] on button "Frage erstellen" at bounding box center [488, 283] width 69 height 16
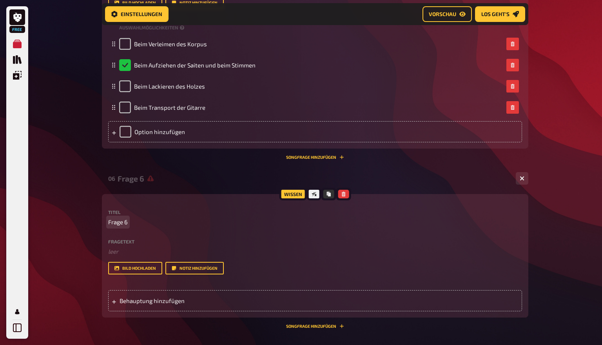
click at [117, 223] on span "Frage 6" at bounding box center [118, 222] width 20 height 9
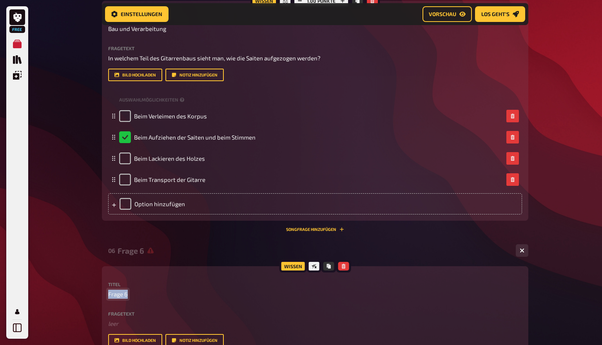
scroll to position [1141, 0]
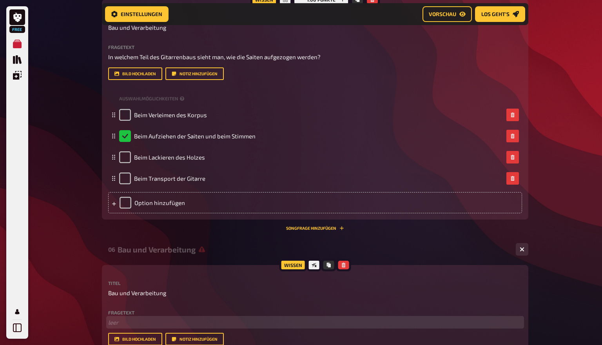
click at [122, 319] on p "﻿ leer" at bounding box center [315, 322] width 414 height 9
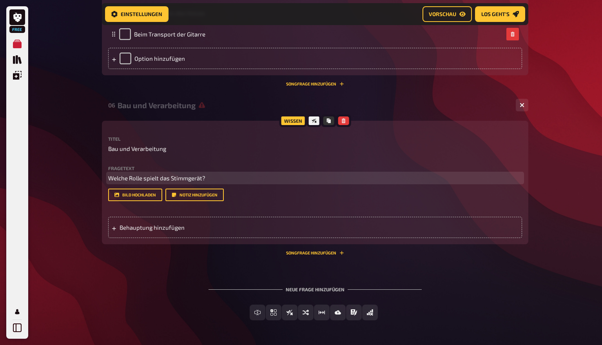
scroll to position [1287, 0]
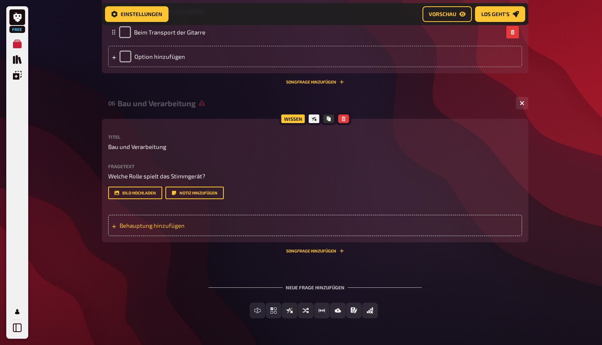
click at [144, 222] on span "Behauptung hinzufügen" at bounding box center [181, 225] width 122 height 7
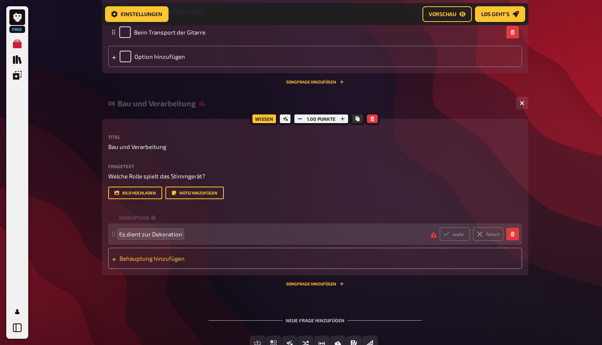
click at [144, 258] on span "Behauptung hinzufügen" at bounding box center [181, 258] width 122 height 7
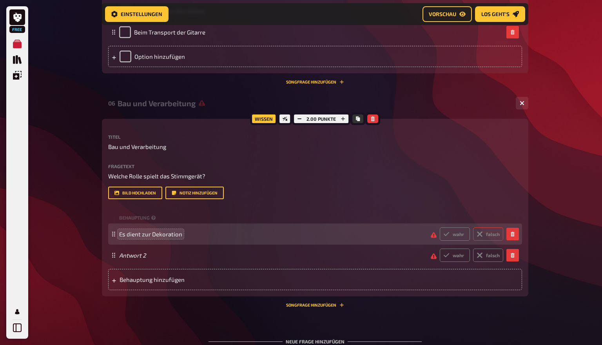
click at [486, 232] on label "falsch" at bounding box center [488, 233] width 30 height 13
click at [440, 227] on input "falsch" at bounding box center [439, 227] width 0 height 0
radio input "true"
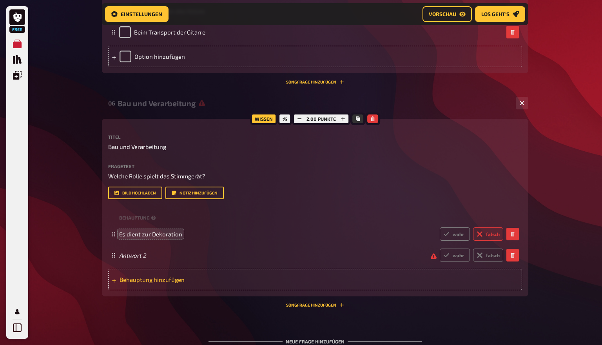
click at [181, 280] on span "Behauptung hinzufügen" at bounding box center [181, 279] width 122 height 7
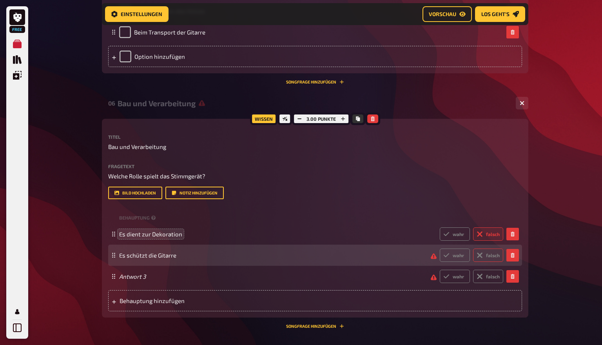
click at [495, 256] on label "falsch" at bounding box center [488, 255] width 30 height 13
click at [440, 249] on input "falsch" at bounding box center [439, 248] width 0 height 0
radio input "true"
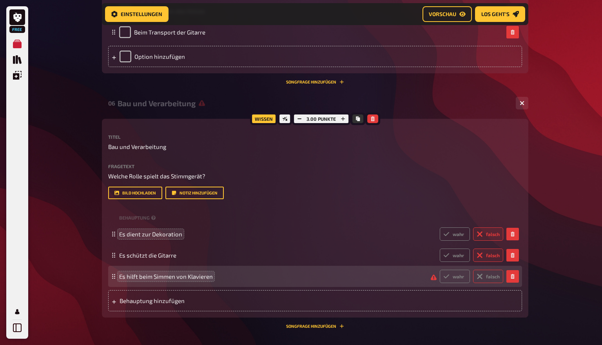
click at [482, 274] on icon at bounding box center [480, 276] width 6 height 6
click at [440, 270] on input "falsch" at bounding box center [439, 269] width 0 height 0
radio input "true"
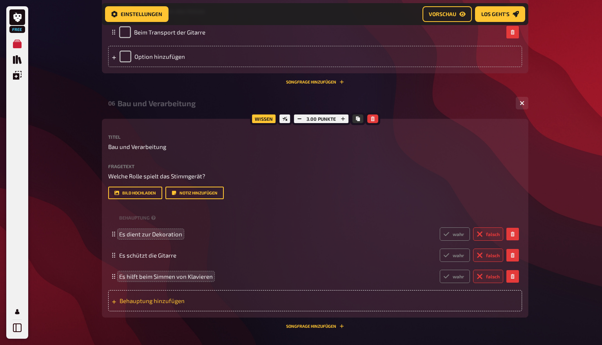
click at [148, 298] on span "Behauptung hinzufügen" at bounding box center [181, 300] width 122 height 7
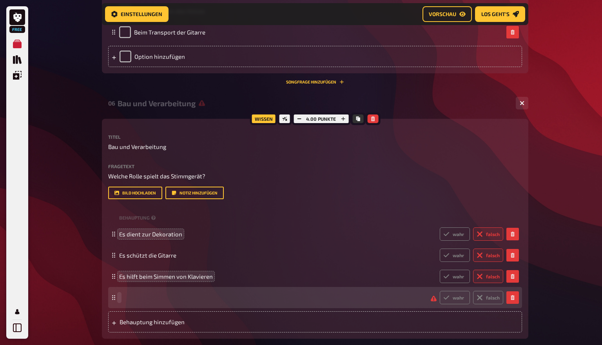
paste span
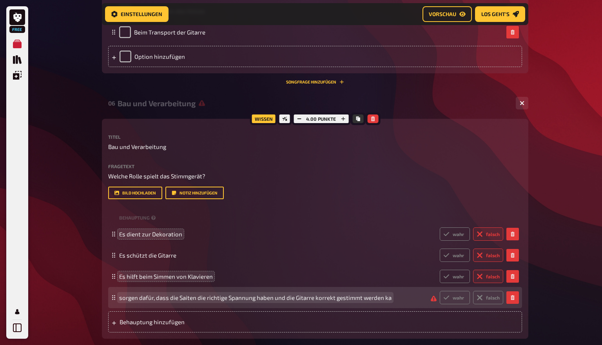
click at [120, 296] on span "sorgen dafür, dass die Saiten die richtige Spannung haben und die Gitarre korre…" at bounding box center [255, 297] width 272 height 7
click at [375, 297] on span "sorgen dafür, dass die Saiten die richtige Spannung haben und die Gitarre korre…" at bounding box center [255, 297] width 272 height 7
drag, startPoint x: 379, startPoint y: 298, endPoint x: 152, endPoint y: 296, distance: 226.6
click at [152, 296] on span "sorgen dafür, dass die Saiten die richtige Spannung haben und die Gitarre korre…" at bounding box center [255, 297] width 272 height 7
drag, startPoint x: 156, startPoint y: 302, endPoint x: 162, endPoint y: 302, distance: 6.7
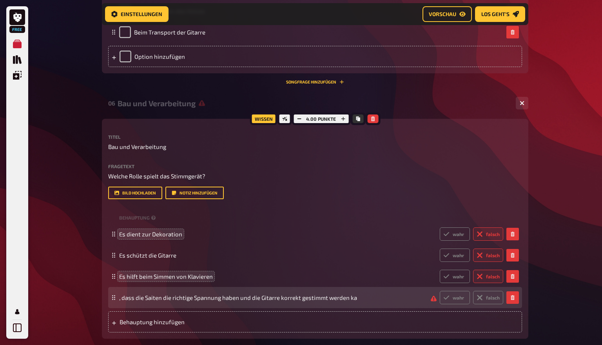
click at [162, 302] on div ", dass die Saiten die richtige Spannung haben und die Gitarre korrekt gestimmt …" at bounding box center [315, 297] width 414 height 21
click at [462, 297] on label "wahr" at bounding box center [455, 297] width 30 height 13
click at [440, 291] on input "wahr" at bounding box center [439, 290] width 0 height 0
radio input "true"
click at [316, 291] on div ", dass die Saiten die richtige Spannung haben und die Gitarre korrekt gestimmt …" at bounding box center [311, 297] width 384 height 13
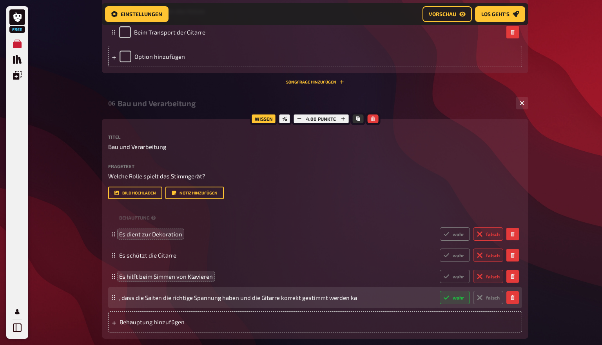
click at [290, 301] on div ", dass die Saiten die richtige Spannung haben und die Gitarre korrekt gestimmt …" at bounding box center [311, 297] width 384 height 13
click at [314, 298] on span ", dass die Saiten die richtige Spannung haben und die Gitarre korrekt gestimmt …" at bounding box center [238, 297] width 238 height 7
click at [120, 296] on span ", dass die Saiten die richtige Spannung haben und die Gitarre korrekt gestimmt …" at bounding box center [241, 297] width 245 height 7
drag, startPoint x: 135, startPoint y: 313, endPoint x: 124, endPoint y: 298, distance: 18.2
click at [124, 298] on span ", dass die Saiten die richtige Spannung haben und die Gitarre korrekt gestimmt …" at bounding box center [241, 297] width 245 height 7
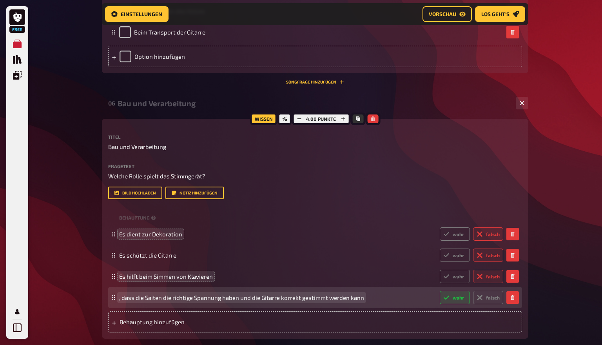
click at [132, 294] on span ", dass die Saiten die richtige Spannung haben und die Gitarre korrekt gestimmt …" at bounding box center [241, 297] width 245 height 7
click at [123, 294] on span ", dass die Saiten die richtige Spannung haben und die Gitarre korrekt gestimmt …" at bounding box center [241, 297] width 245 height 7
click at [122, 296] on span ", Es hilft, dass die Saiten die richtige Spannung haben und die Gitarre korrekt…" at bounding box center [252, 297] width 266 height 7
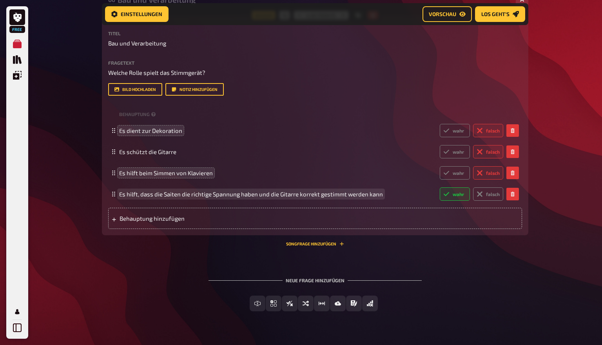
scroll to position [1405, 0]
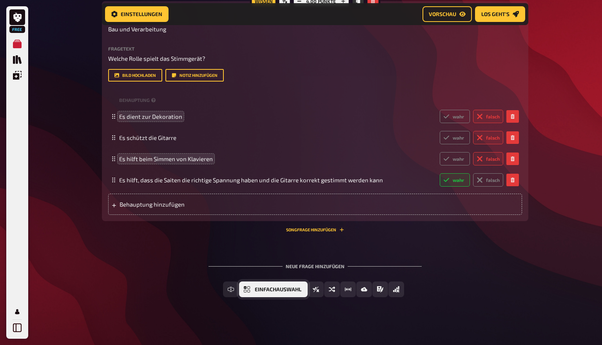
click at [254, 287] on button "Einfachauswahl" at bounding box center [273, 289] width 69 height 16
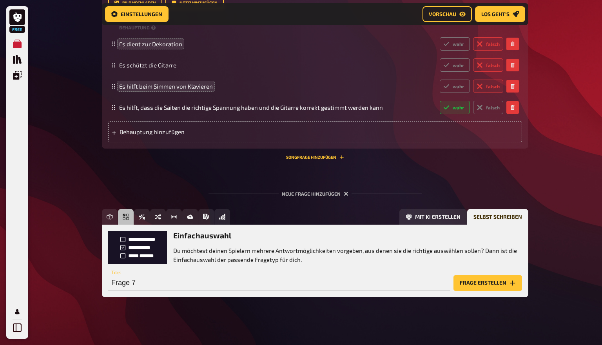
scroll to position [1477, 0]
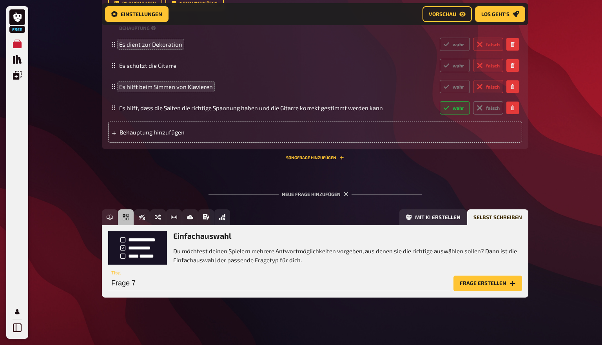
click at [480, 283] on button "Frage erstellen" at bounding box center [488, 284] width 69 height 16
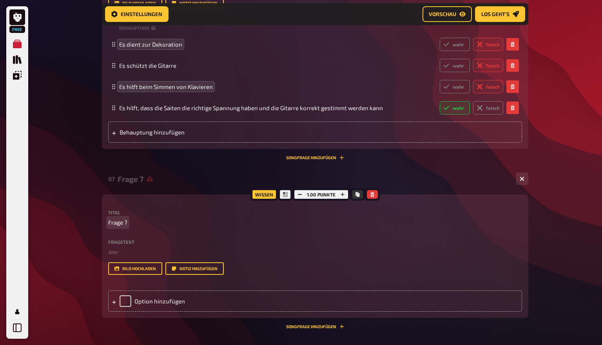
click at [122, 218] on span "Frage 7" at bounding box center [117, 222] width 19 height 9
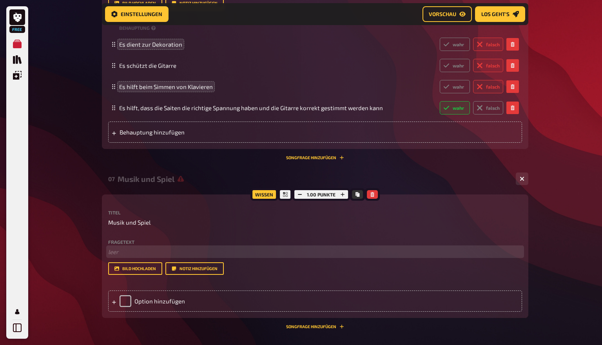
click at [113, 252] on p "﻿ leer" at bounding box center [315, 251] width 414 height 9
click at [129, 249] on p "﻿ leer" at bounding box center [315, 251] width 414 height 9
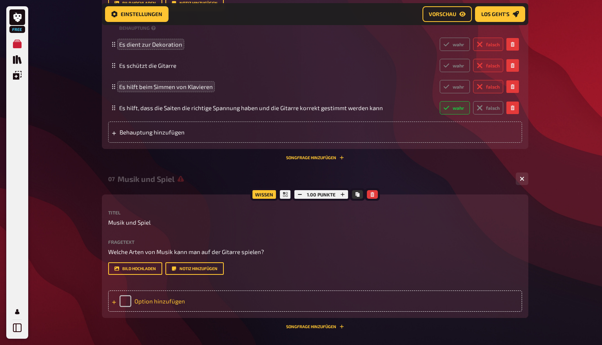
click at [158, 301] on div "Option hinzufügen" at bounding box center [315, 300] width 414 height 21
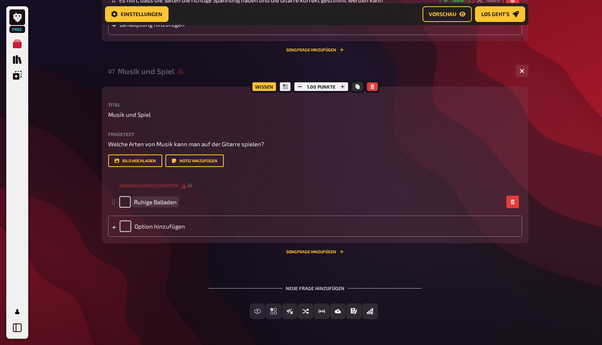
scroll to position [1593, 0]
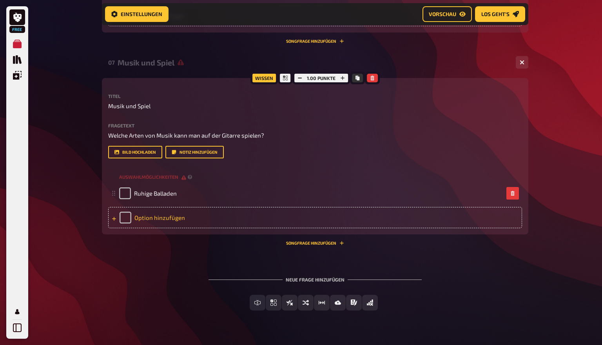
click at [173, 216] on div "Option hinzufügen" at bounding box center [315, 217] width 414 height 21
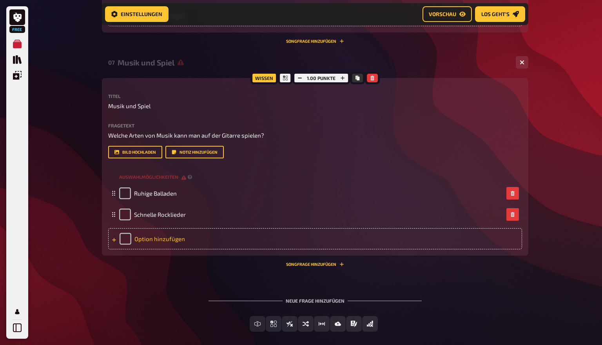
click at [179, 236] on div "Option hinzufügen" at bounding box center [315, 238] width 414 height 21
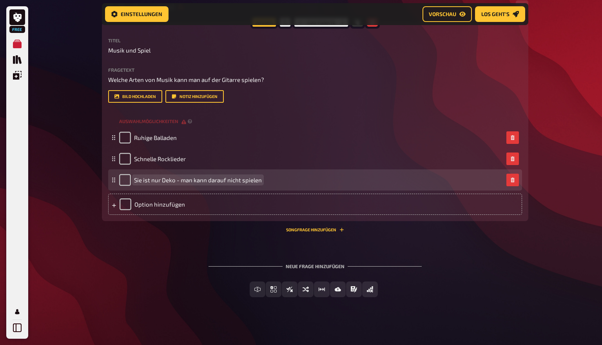
scroll to position [1648, 0]
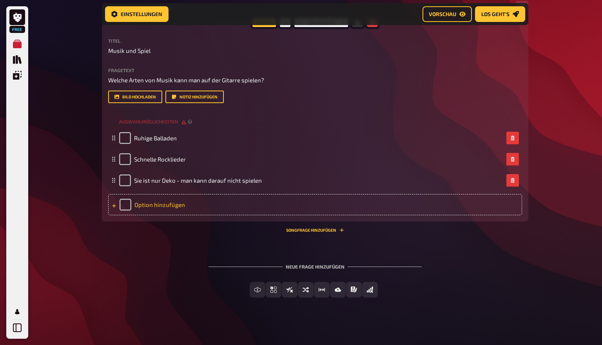
click at [149, 204] on div "Option hinzufügen" at bounding box center [315, 204] width 414 height 21
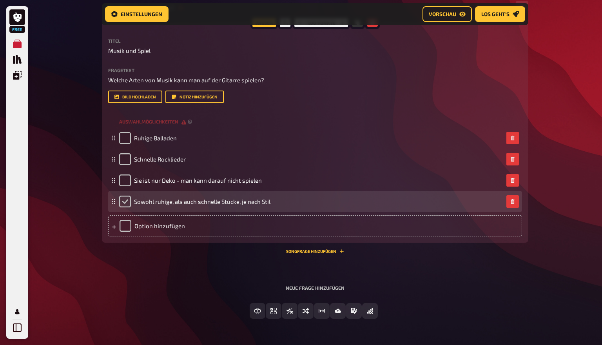
click at [129, 199] on input "checkbox" at bounding box center [125, 202] width 12 height 12
checkbox input "true"
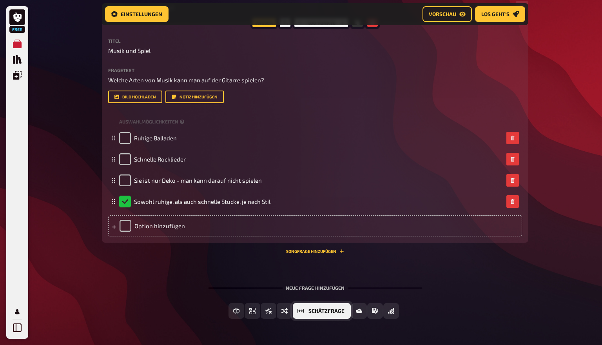
click at [338, 311] on button "Schätzfrage" at bounding box center [322, 311] width 58 height 16
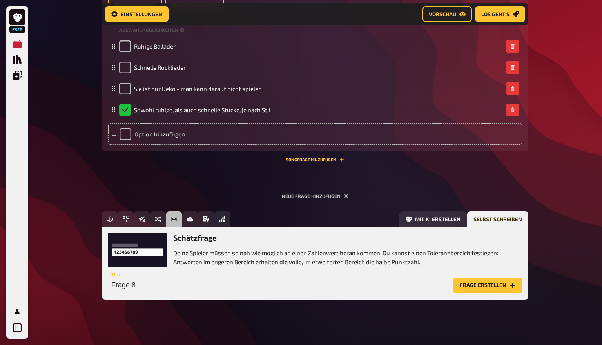
scroll to position [1742, 0]
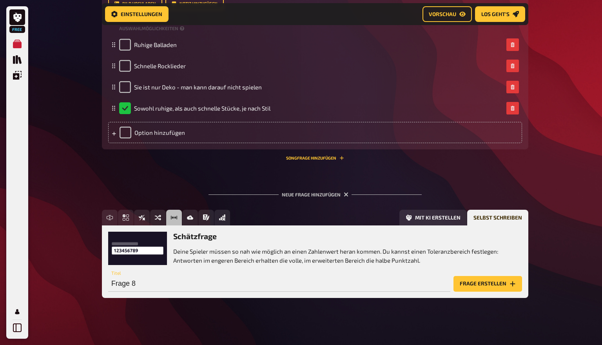
click at [484, 285] on button "Frage erstellen" at bounding box center [488, 284] width 69 height 16
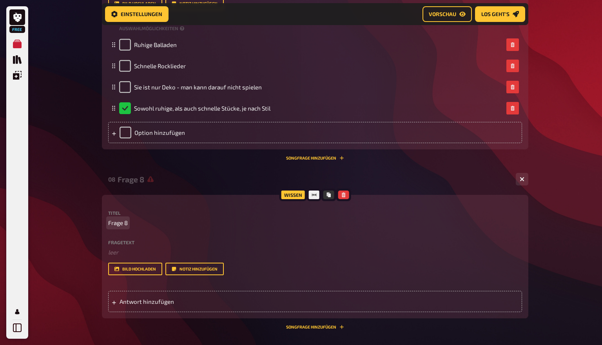
click at [122, 223] on span "Frage 8" at bounding box center [118, 222] width 20 height 9
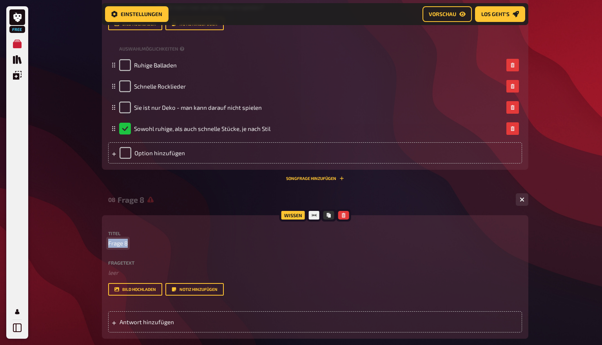
scroll to position [1722, 0]
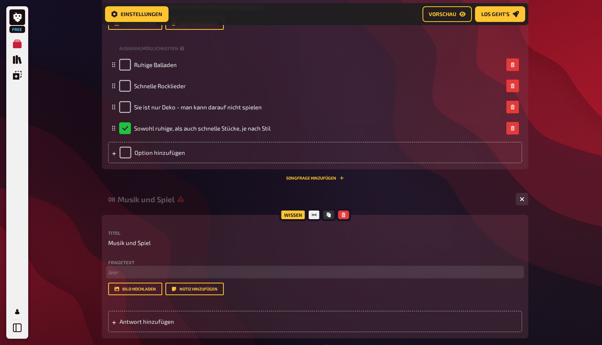
click at [125, 270] on p "﻿ leer" at bounding box center [315, 272] width 414 height 9
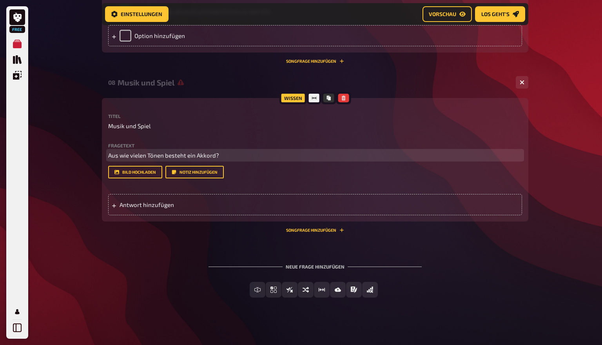
scroll to position [1838, 0]
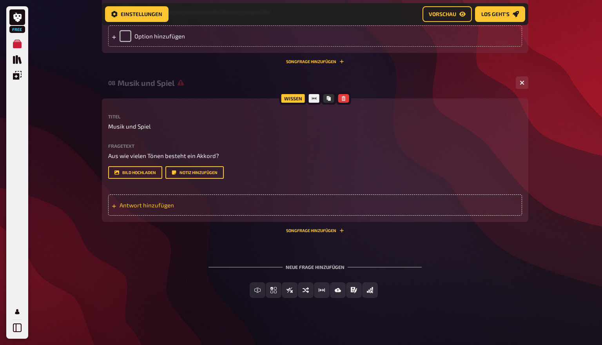
click at [144, 207] on div "Antwort hinzufügen" at bounding box center [315, 204] width 414 height 21
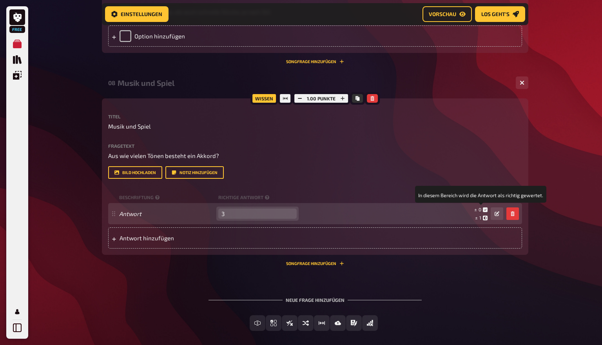
type input "3"
click at [487, 209] on small "± 0" at bounding box center [480, 209] width 13 height 7
click at [486, 207] on icon at bounding box center [485, 209] width 5 height 5
click at [479, 207] on span "0" at bounding box center [480, 209] width 3 height 5
click at [481, 207] on span "0" at bounding box center [480, 209] width 3 height 5
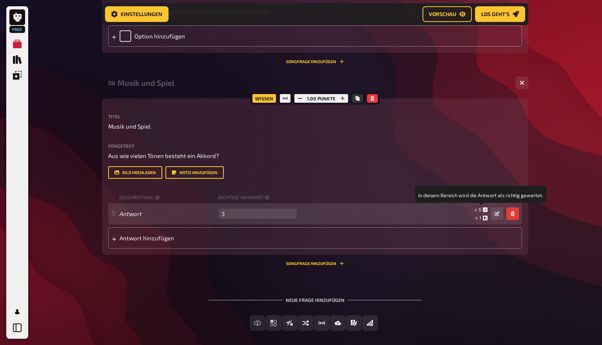
click at [481, 207] on span "0" at bounding box center [480, 209] width 3 height 5
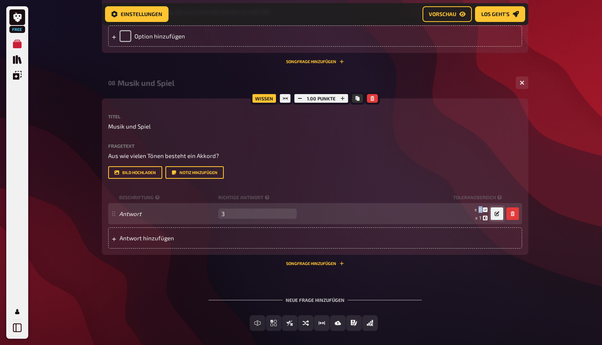
click at [499, 215] on button "button" at bounding box center [497, 213] width 13 height 13
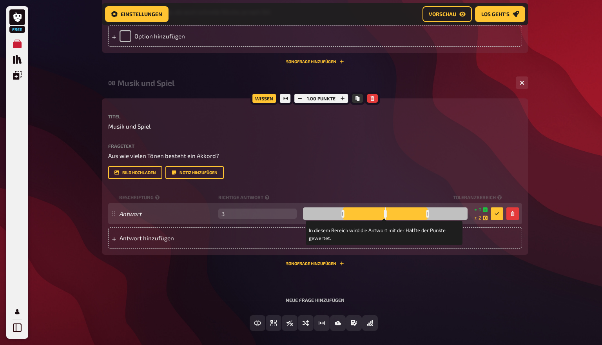
drag, startPoint x: 411, startPoint y: 210, endPoint x: 427, endPoint y: 211, distance: 16.1
click at [427, 211] on div at bounding box center [428, 213] width 3 height 7
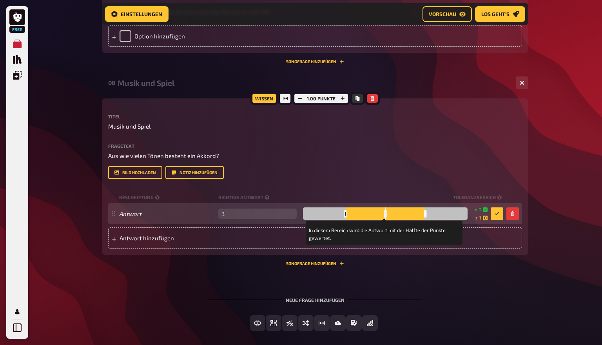
drag, startPoint x: 329, startPoint y: 211, endPoint x: 344, endPoint y: 214, distance: 15.2
click at [344, 214] on div at bounding box center [345, 213] width 3 height 7
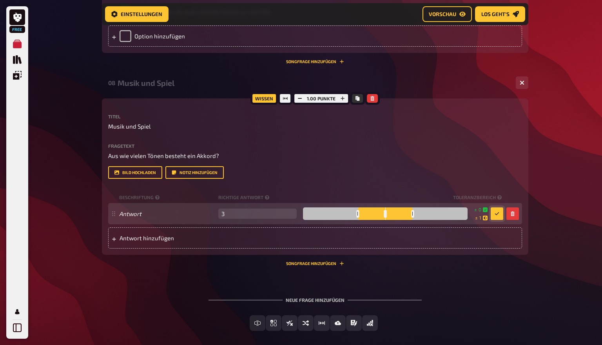
click at [498, 211] on icon "button" at bounding box center [497, 213] width 5 height 5
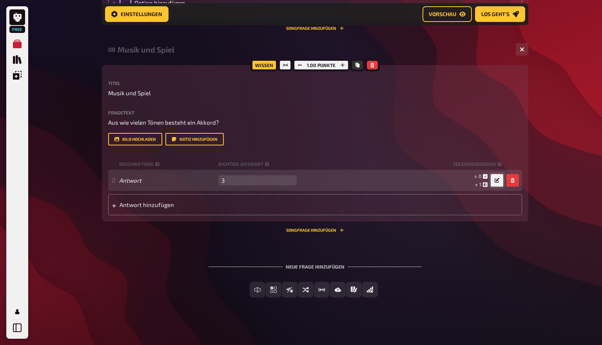
scroll to position [1871, 0]
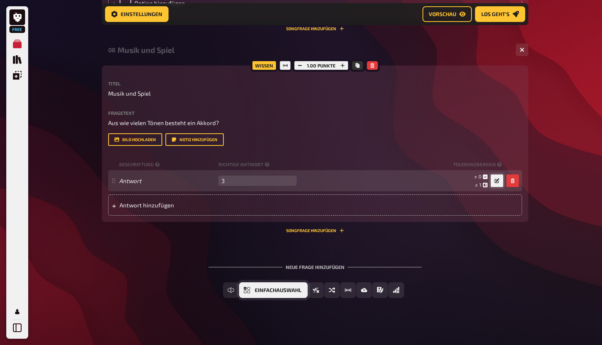
click at [255, 288] on span "Einfachauswahl" at bounding box center [278, 290] width 47 height 5
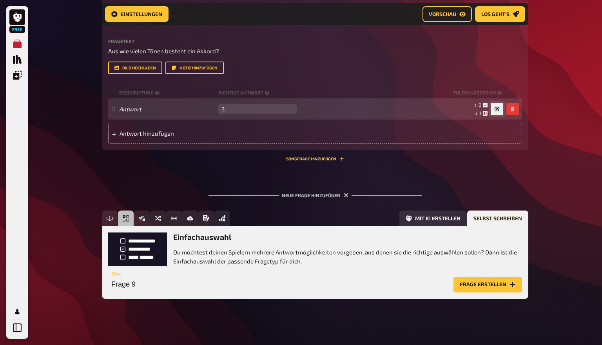
scroll to position [1943, 0]
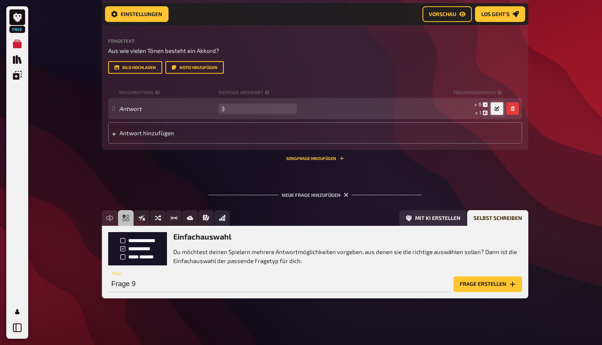
click at [489, 281] on button "Frage erstellen" at bounding box center [488, 284] width 69 height 16
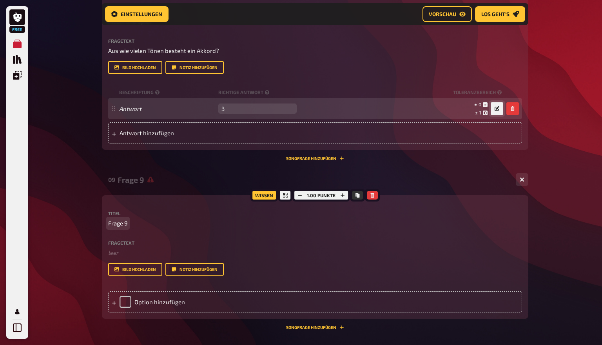
click at [118, 221] on span "Frage 9" at bounding box center [118, 223] width 20 height 9
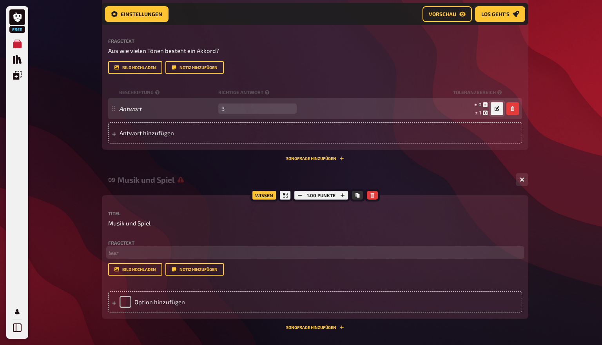
click at [116, 249] on p "﻿ leer" at bounding box center [315, 252] width 414 height 9
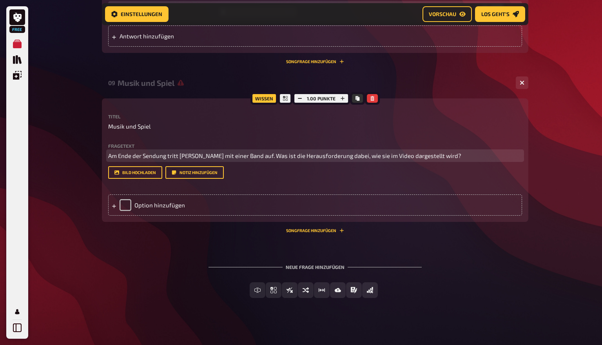
scroll to position [2040, 0]
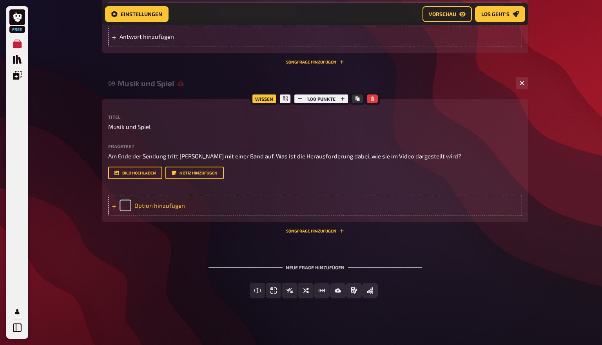
click at [167, 202] on div "Option hinzufügen" at bounding box center [315, 205] width 414 height 21
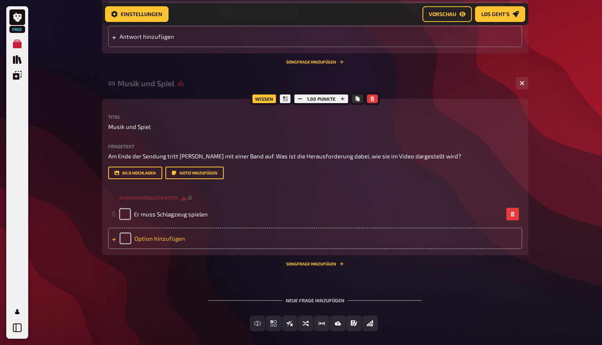
click at [156, 233] on div "Option hinzufügen" at bounding box center [315, 238] width 414 height 21
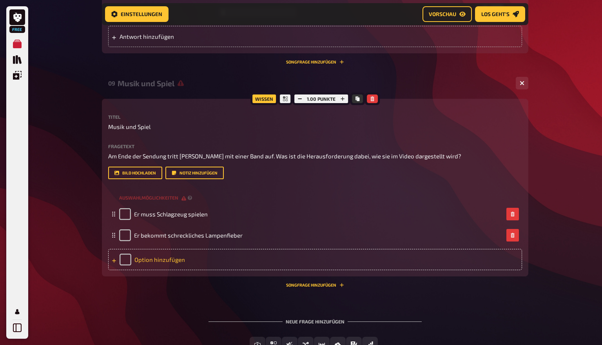
click at [163, 258] on div "Option hinzufügen" at bounding box center [315, 259] width 414 height 21
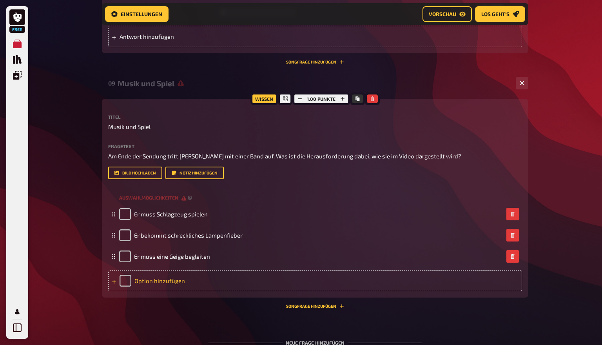
click at [166, 280] on div "Option hinzufügen" at bounding box center [315, 280] width 414 height 21
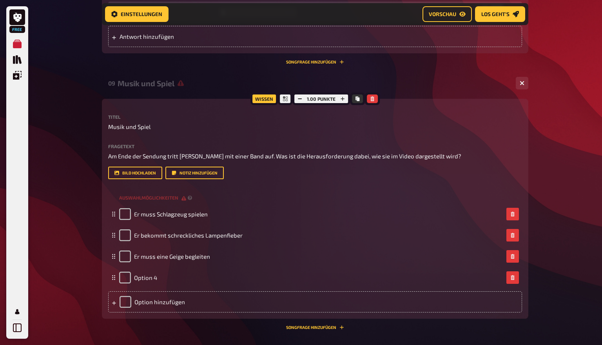
click at [344, 2] on div "Antwort 3 leer ± 0 ± 1 ± 3" at bounding box center [315, 12] width 414 height 21
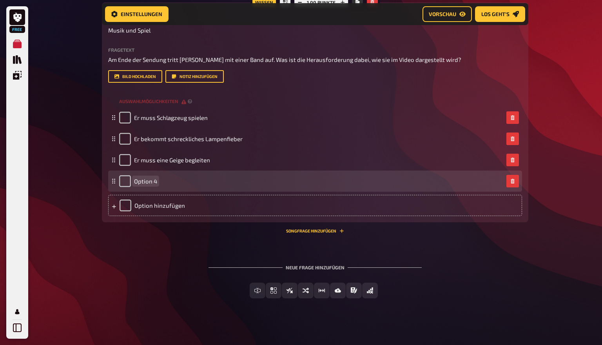
click at [142, 178] on span "Option 4" at bounding box center [145, 181] width 23 height 7
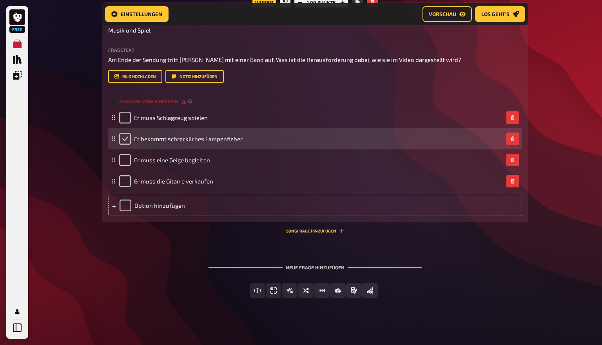
click at [122, 133] on input "checkbox" at bounding box center [125, 139] width 12 height 12
checkbox input "true"
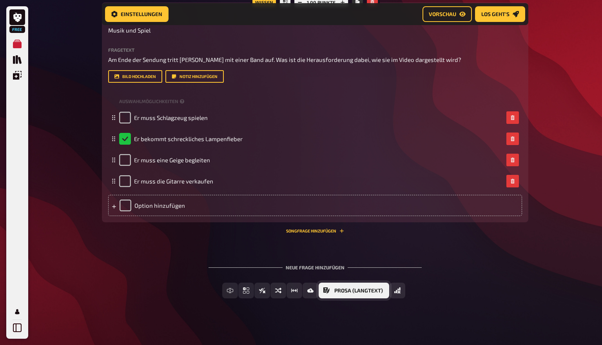
click at [335, 288] on span "Prosa (Langtext)" at bounding box center [358, 290] width 49 height 5
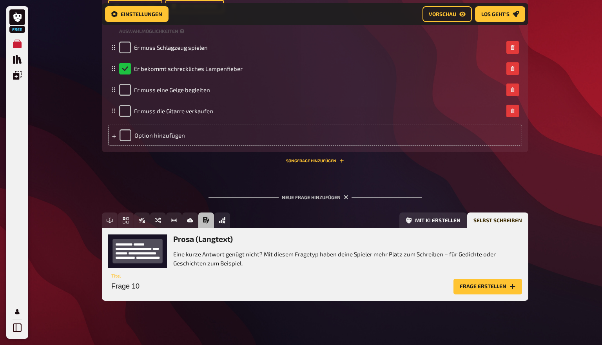
scroll to position [2208, 0]
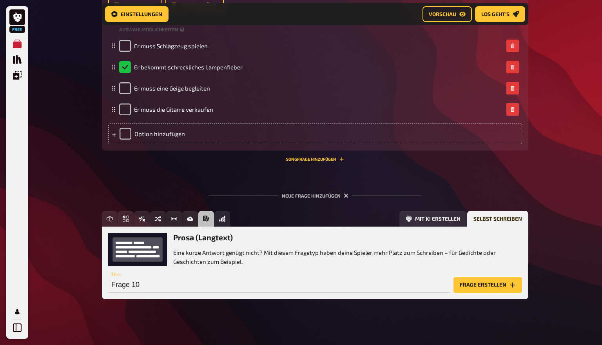
click at [473, 283] on button "Frage erstellen" at bounding box center [488, 285] width 69 height 16
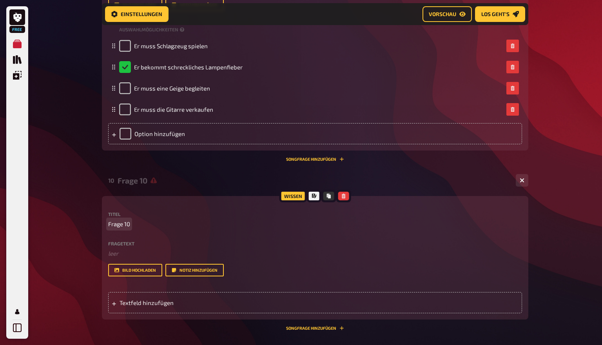
click at [127, 223] on span "Frage 10" at bounding box center [119, 224] width 22 height 9
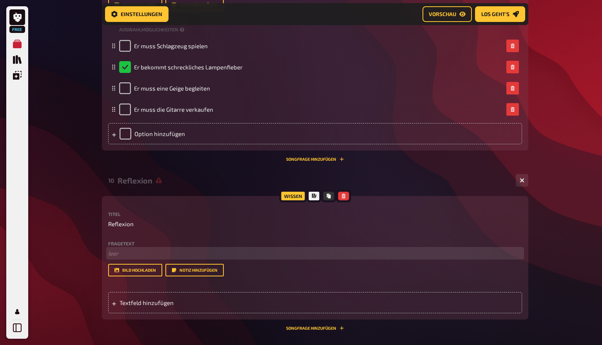
click at [113, 252] on p "﻿ leer" at bounding box center [315, 253] width 414 height 9
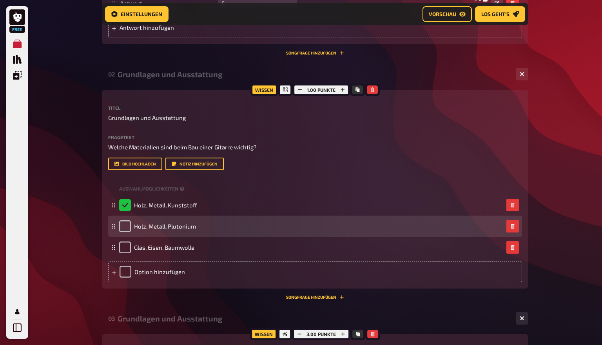
scroll to position [273, 0]
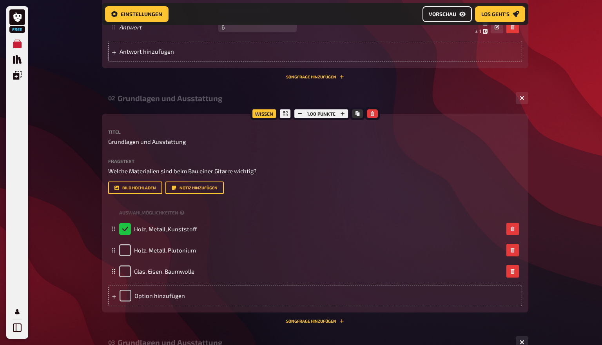
click at [448, 13] on span "Vorschau" at bounding box center [442, 13] width 27 height 5
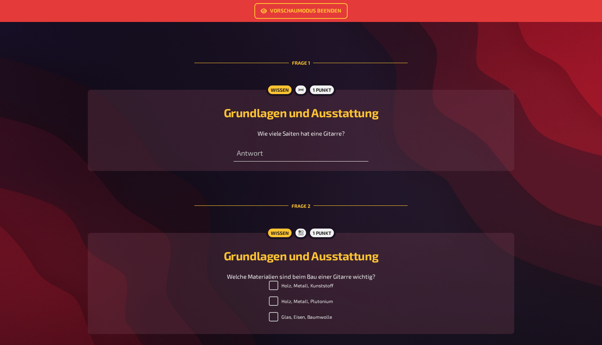
scroll to position [186, 0]
click at [361, 151] on input "number" at bounding box center [301, 153] width 134 height 16
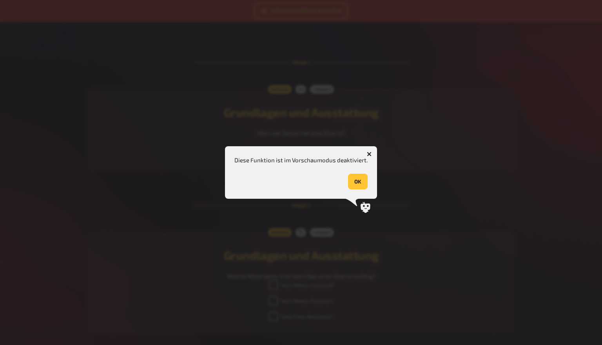
click at [361, 182] on button "OK" at bounding box center [358, 182] width 20 height 16
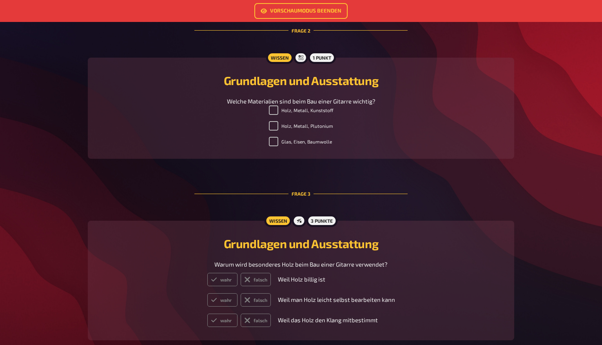
scroll to position [364, 0]
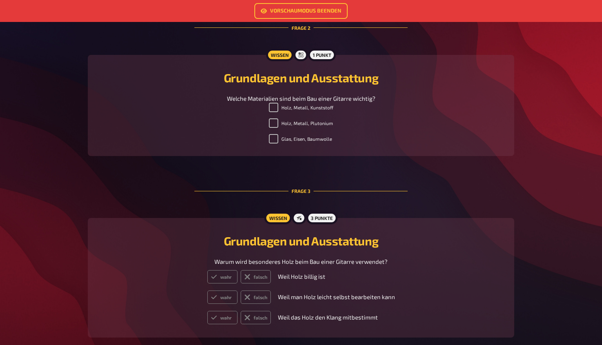
click at [304, 106] on label "Holz, Metall, Kunststoff" at bounding box center [301, 107] width 65 height 9
click at [278, 106] on input "Holz, Metall, Kunststoff" at bounding box center [273, 107] width 9 height 9
checkbox input "false"
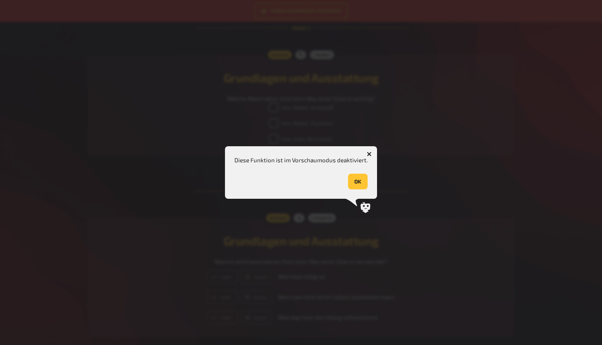
click at [365, 179] on button "OK" at bounding box center [358, 182] width 20 height 16
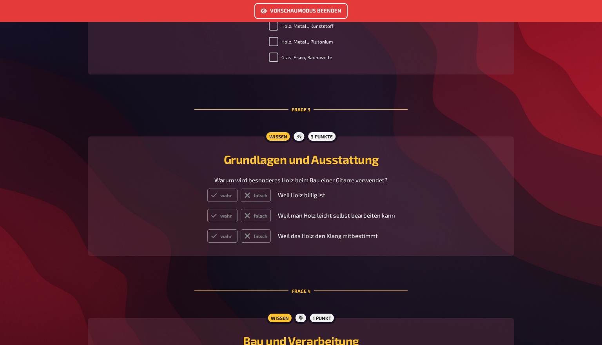
click at [342, 12] on link "Vorschaumodus beenden" at bounding box center [300, 11] width 93 height 16
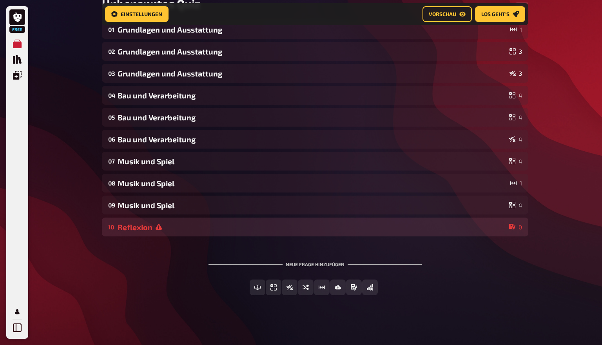
scroll to position [139, 0]
click at [168, 232] on div "10 Reflexion 0" at bounding box center [315, 227] width 427 height 19
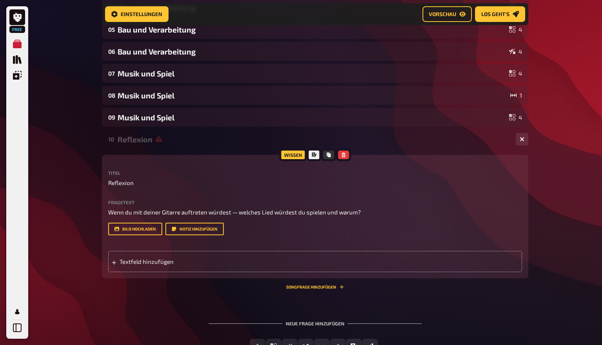
scroll to position [230, 0]
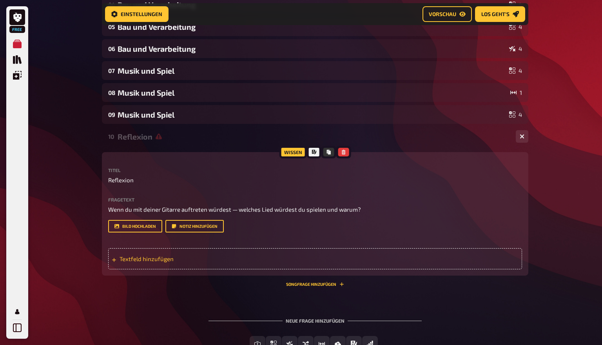
click at [165, 260] on span "Textfeld hinzufügen" at bounding box center [181, 258] width 122 height 7
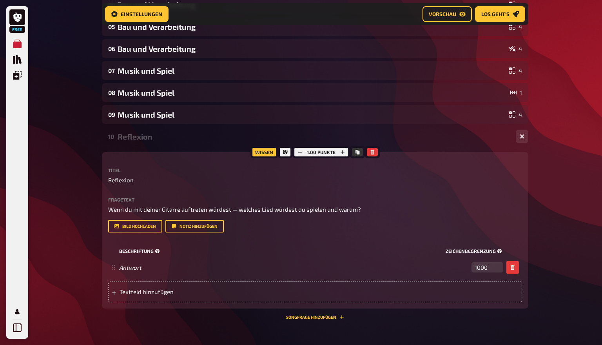
click at [149, 250] on small "Beschriftung" at bounding box center [280, 251] width 323 height 7
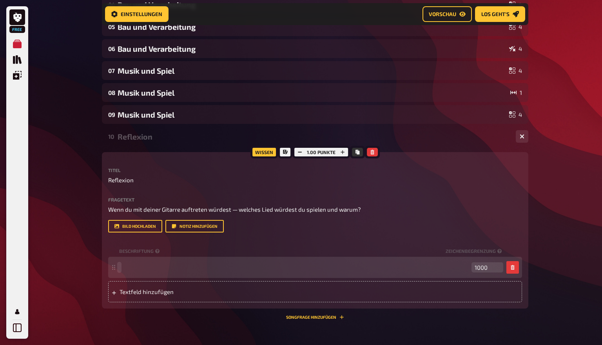
click at [134, 269] on span at bounding box center [293, 267] width 349 height 7
click at [372, 329] on div "01 Grundlagen und Ausstattung 1 02 Grundlagen und Ausstattung 3 03 Grundlagen u…" at bounding box center [315, 163] width 427 height 468
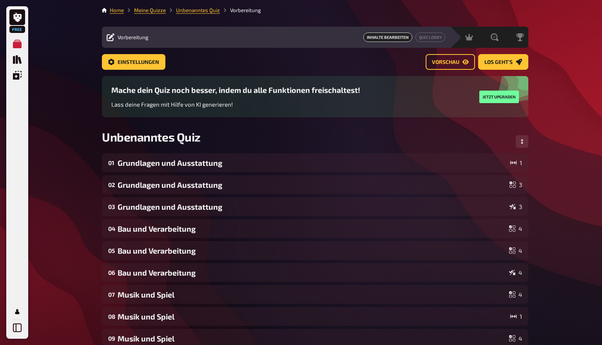
scroll to position [0, 0]
click at [129, 37] on span "Vorbereitung" at bounding box center [133, 37] width 31 height 6
click at [112, 36] on icon at bounding box center [111, 37] width 8 height 8
click at [498, 62] on span "Los geht's" at bounding box center [499, 62] width 28 height 5
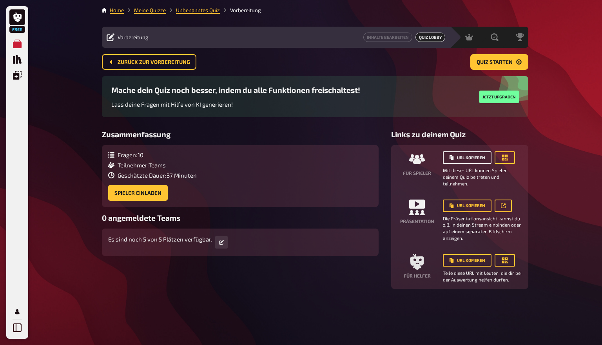
click at [476, 156] on button "URL kopieren" at bounding box center [467, 157] width 49 height 13
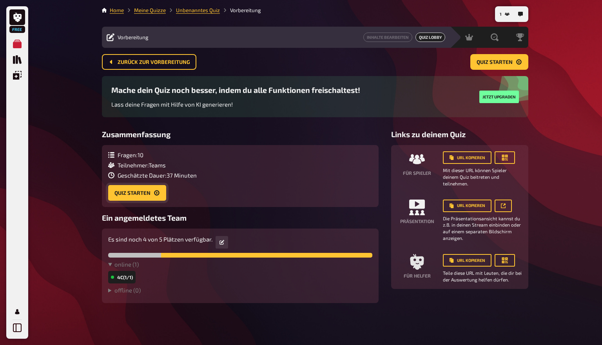
click at [128, 193] on button "Quiz starten" at bounding box center [137, 193] width 58 height 16
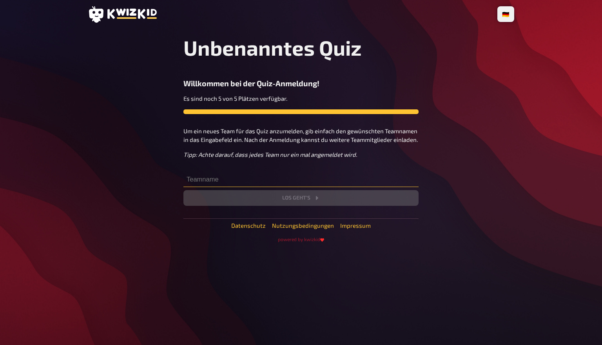
click at [232, 182] on input "text" at bounding box center [300, 179] width 235 height 16
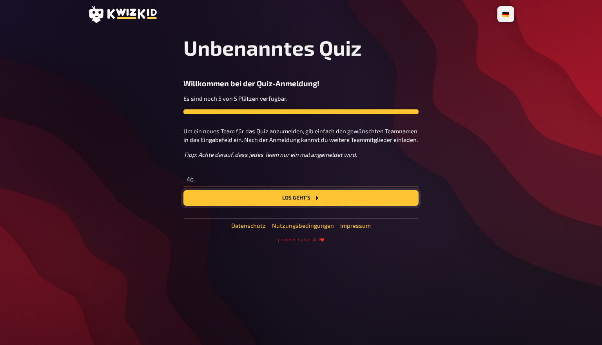
type input "4c"
click at [287, 196] on button "Los geht's" at bounding box center [300, 198] width 235 height 16
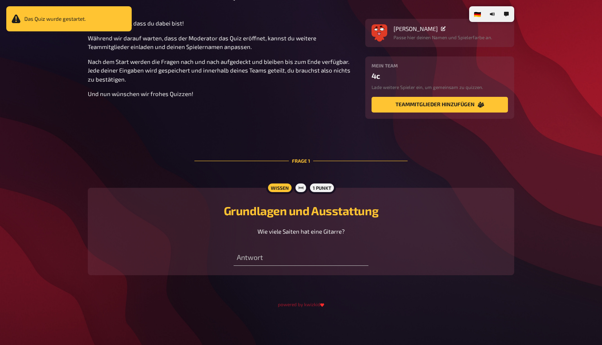
scroll to position [60, 0]
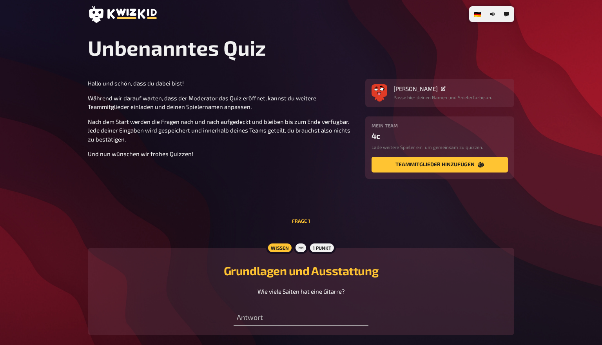
scroll to position [11, 0]
